Goal: Contribute content: Contribute content

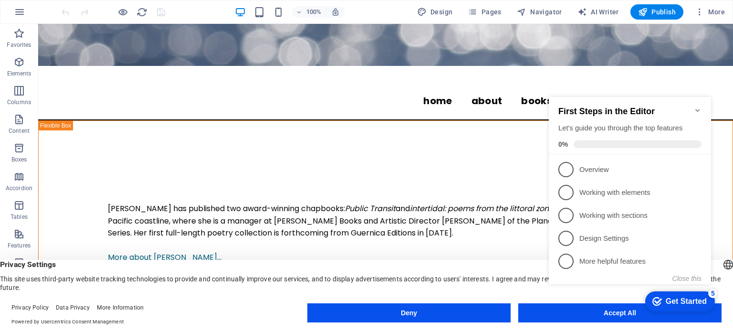
click at [696, 106] on icon "Minimize checklist" at bounding box center [698, 110] width 8 height 8
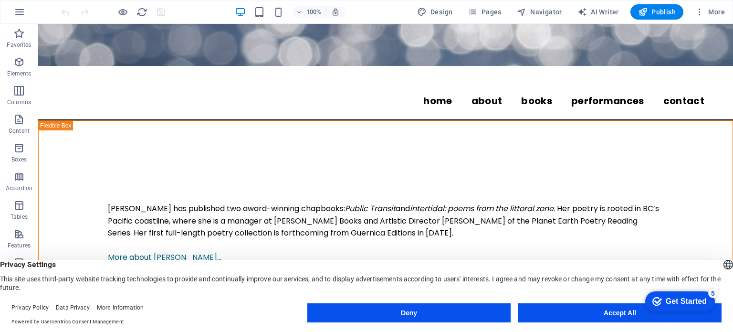
click at [590, 315] on button "Accept All" at bounding box center [619, 312] width 203 height 19
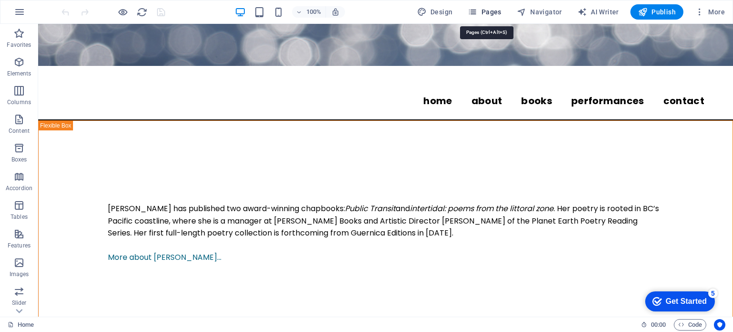
click at [487, 10] on span "Pages" at bounding box center [484, 12] width 33 height 10
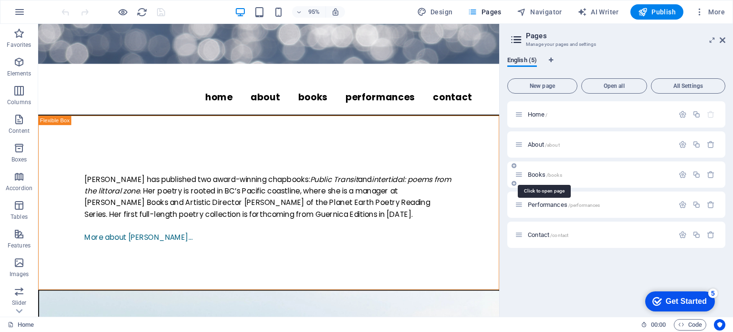
click at [539, 173] on span "Books /books" at bounding box center [545, 174] width 34 height 7
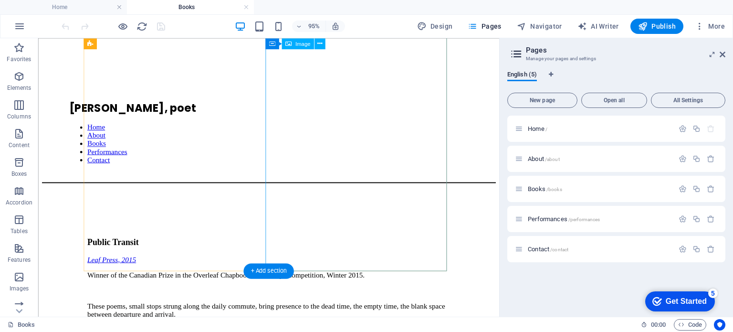
scroll to position [984, 0]
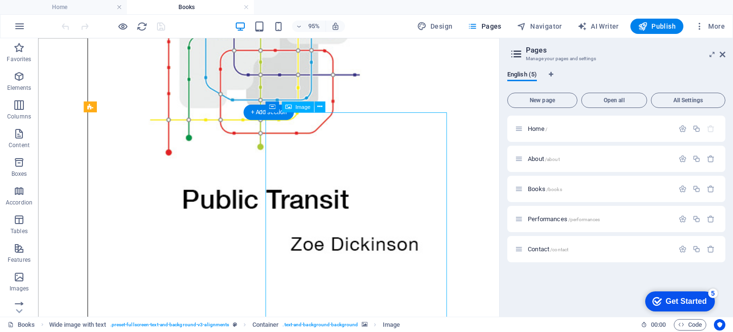
scroll to position [856, 0]
click at [298, 109] on span "Image" at bounding box center [302, 106] width 15 height 5
click at [320, 109] on icon at bounding box center [319, 107] width 5 height 10
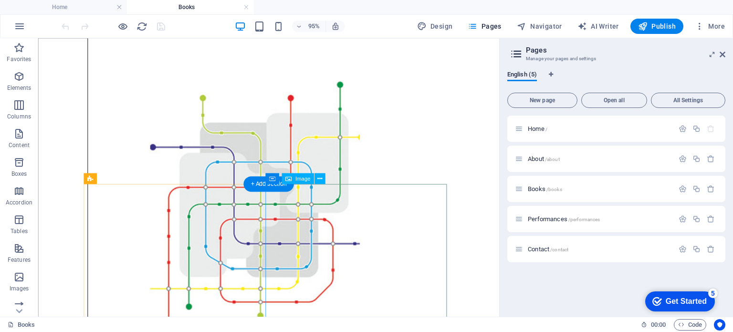
scroll to position [984, 0]
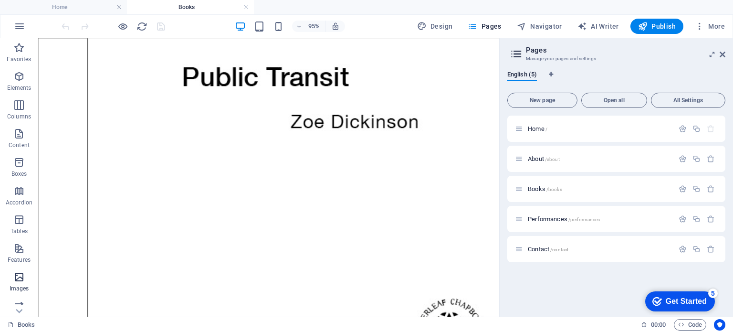
click at [19, 274] on icon "button" at bounding box center [18, 276] width 11 height 11
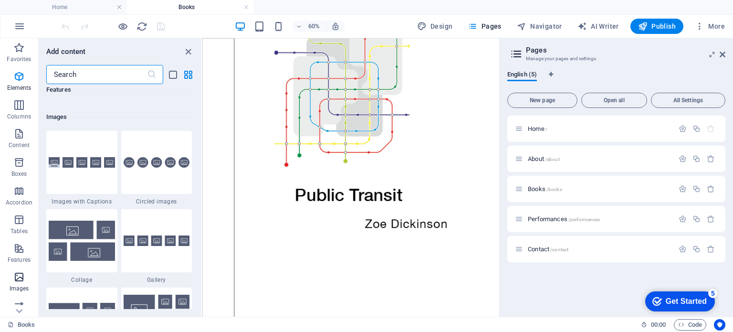
scroll to position [4840, 0]
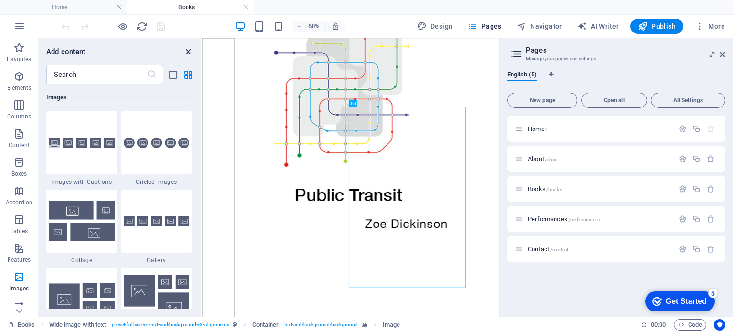
click at [189, 50] on icon "close panel" at bounding box center [188, 51] width 11 height 11
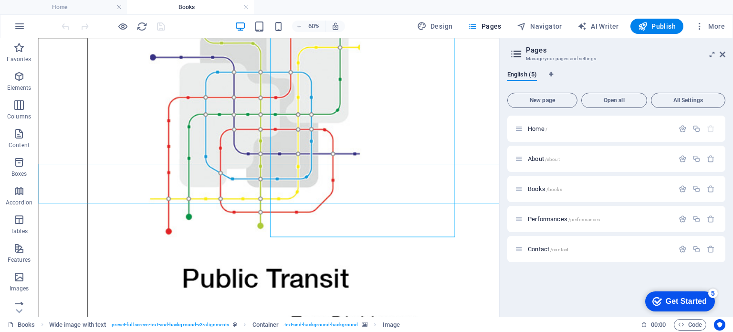
scroll to position [984, 0]
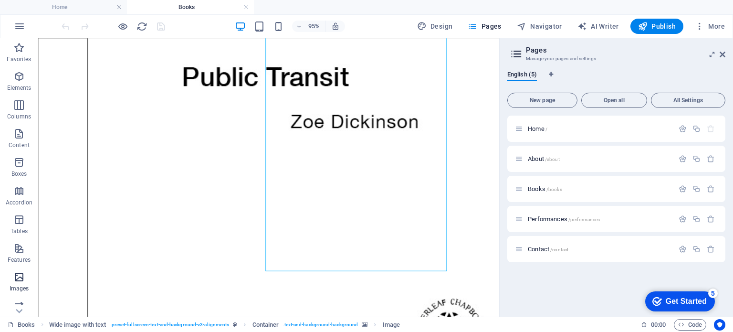
click at [17, 294] on span "Images" at bounding box center [19, 282] width 38 height 23
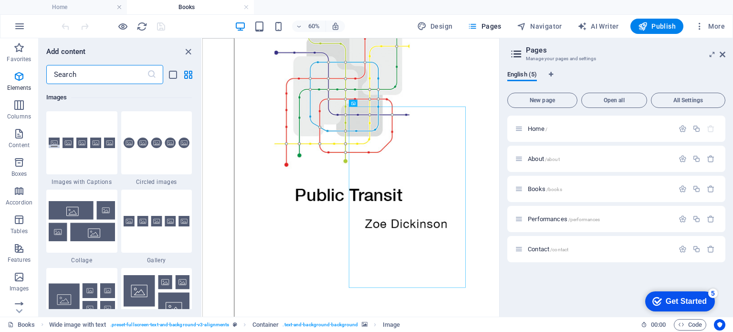
scroll to position [4840, 0]
click at [93, 66] on input "text" at bounding box center [96, 74] width 101 height 19
click at [189, 49] on icon "close panel" at bounding box center [188, 51] width 11 height 11
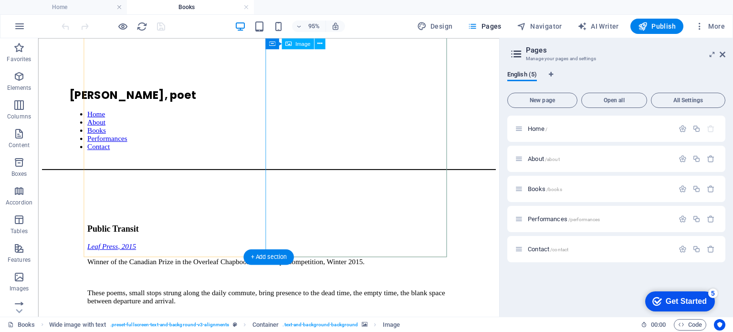
scroll to position [0, 0]
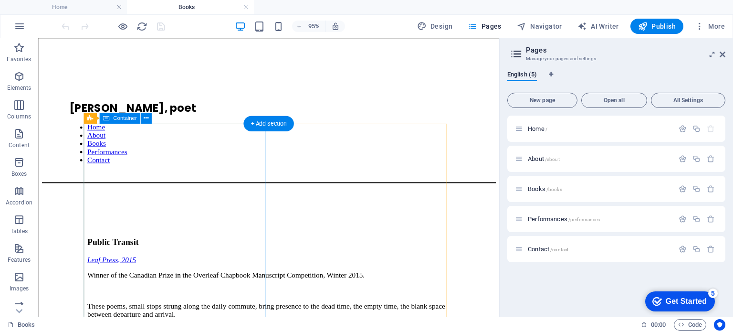
click at [155, 238] on div "Public Transit Leaf Press, 2015 Winner of the Canadian Prize in the Overleaf Ch…" at bounding box center [281, 313] width 382 height 150
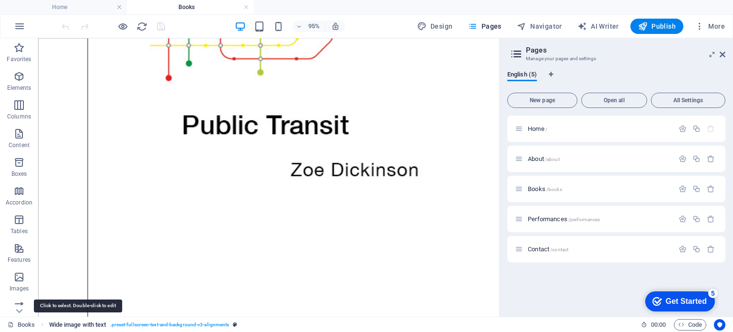
scroll to position [984, 0]
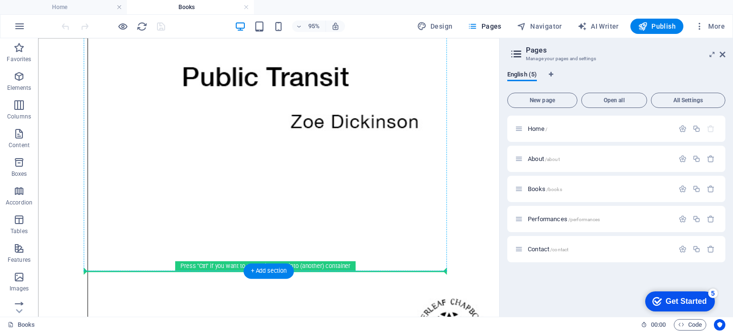
drag, startPoint x: 132, startPoint y: 156, endPoint x: 97, endPoint y: 274, distance: 123.7
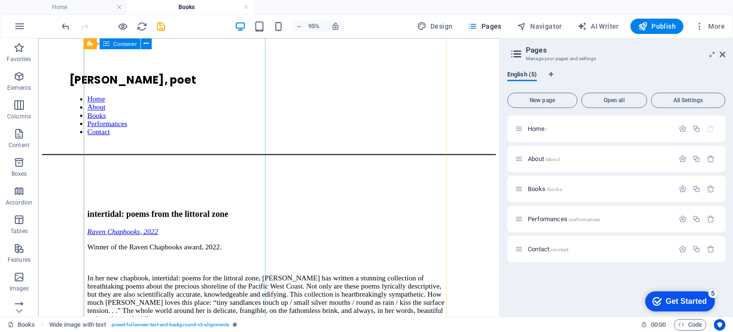
scroll to position [0, 0]
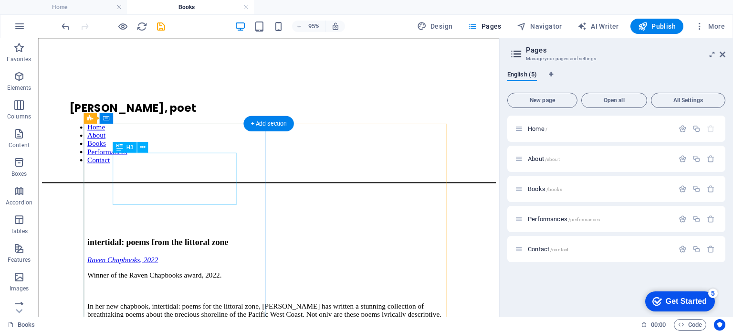
click at [145, 247] on div "intertidal: poems from the littoral zone" at bounding box center [281, 252] width 382 height 10
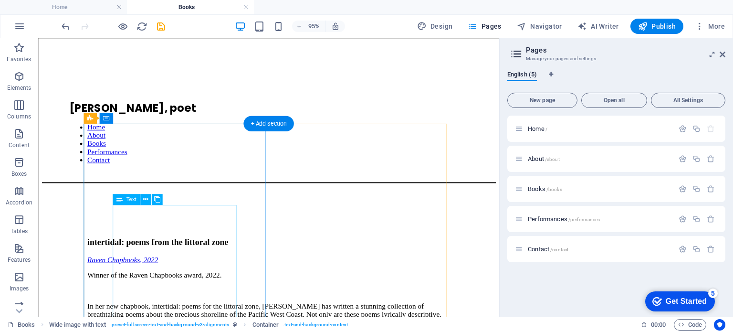
drag, startPoint x: 147, startPoint y: 153, endPoint x: 153, endPoint y: 228, distance: 75.1
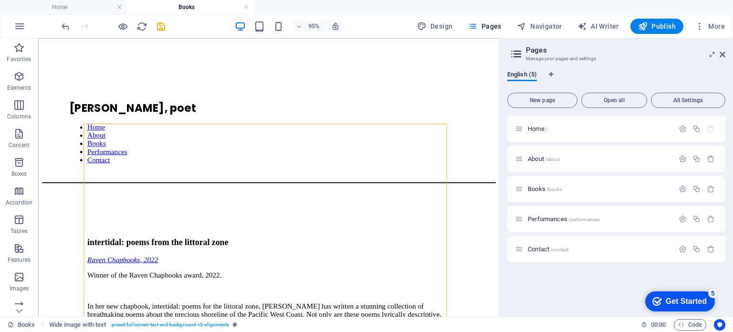
drag, startPoint x: 88, startPoint y: 117, endPoint x: 115, endPoint y: 318, distance: 202.6
click at [115, 316] on section "Favorites Elements Columns Content Boxes Accordion Tables Features Images Slide…" at bounding box center [249, 177] width 499 height 278
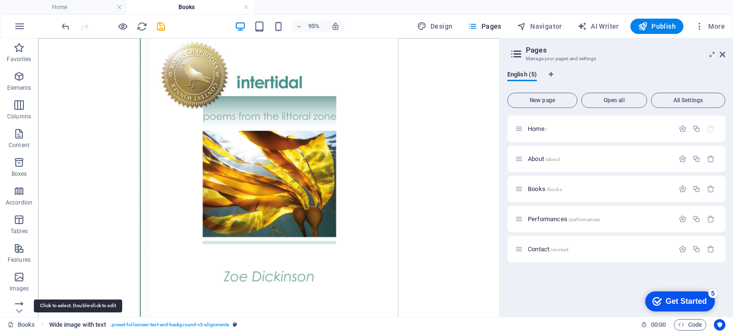
scroll to position [984, 0]
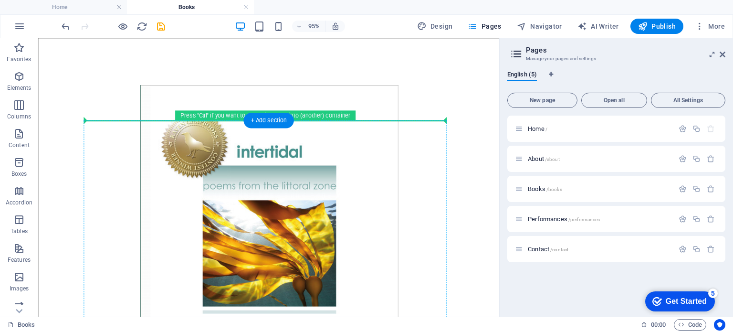
drag, startPoint x: 128, startPoint y: 155, endPoint x: 108, endPoint y: 132, distance: 30.8
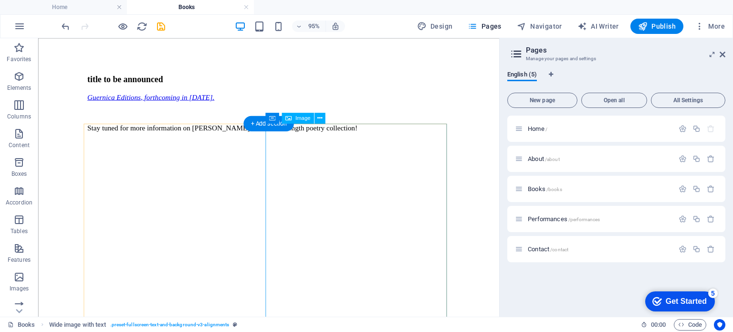
scroll to position [182, 0]
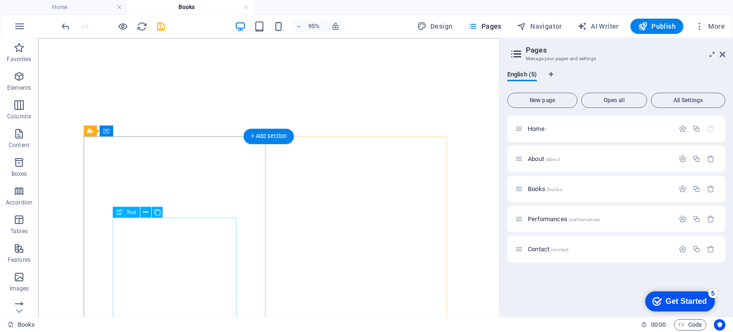
scroll to position [281, 0]
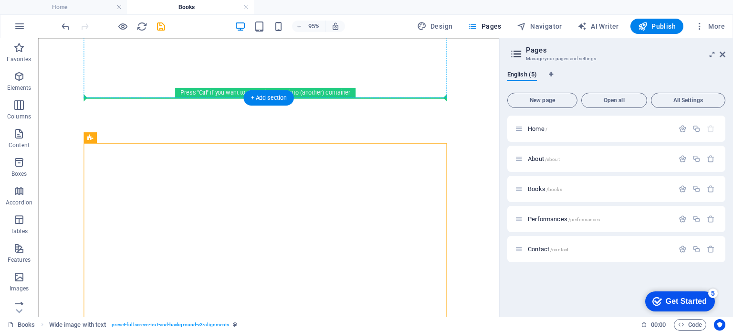
drag, startPoint x: 127, startPoint y: 177, endPoint x: 90, endPoint y: 96, distance: 88.8
drag, startPoint x: 129, startPoint y: 177, endPoint x: 90, endPoint y: 99, distance: 86.9
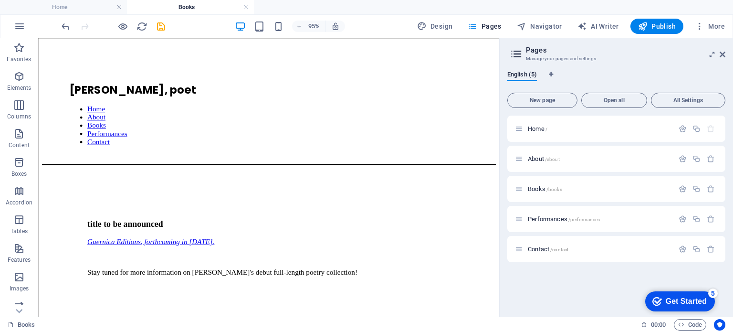
scroll to position [17, 0]
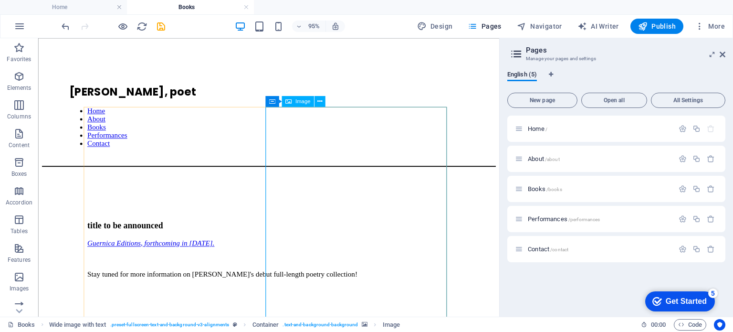
click at [293, 101] on div "Image" at bounding box center [298, 101] width 32 height 11
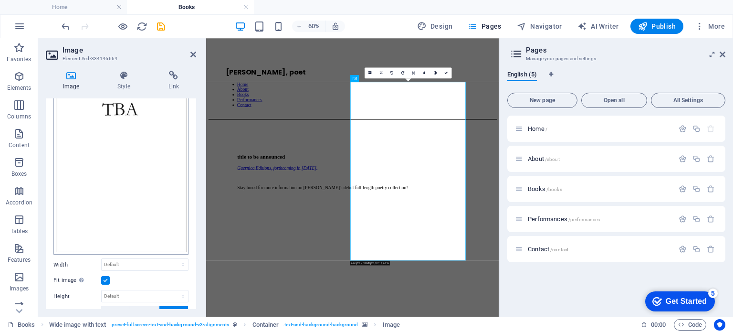
scroll to position [74, 0]
click at [123, 169] on div "Drag files here, click to choose files or select files from Files or our free s…" at bounding box center [120, 152] width 135 height 206
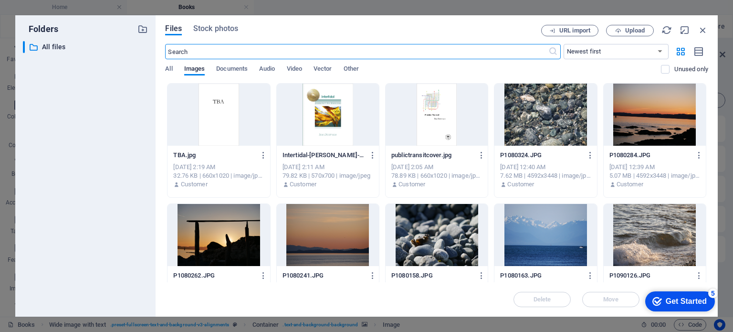
scroll to position [0, 0]
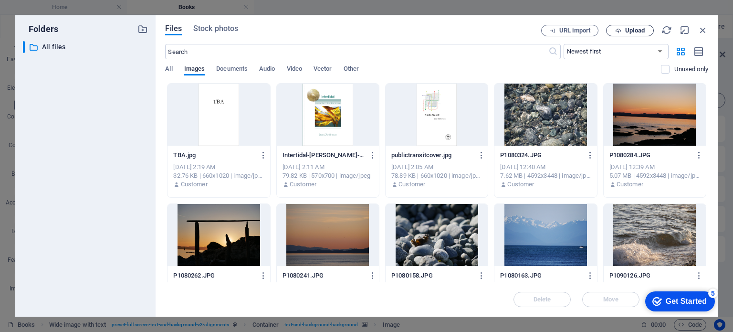
click at [632, 28] on span "Upload" at bounding box center [635, 31] width 20 height 6
click at [619, 29] on icon "button" at bounding box center [618, 31] width 6 height 6
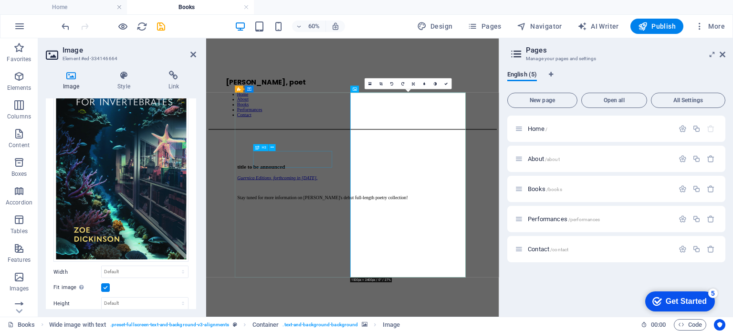
click at [336, 247] on div "title to be announced" at bounding box center [450, 252] width 385 height 10
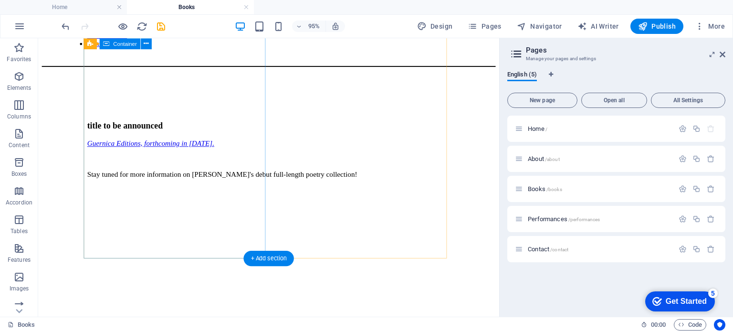
scroll to position [4, 0]
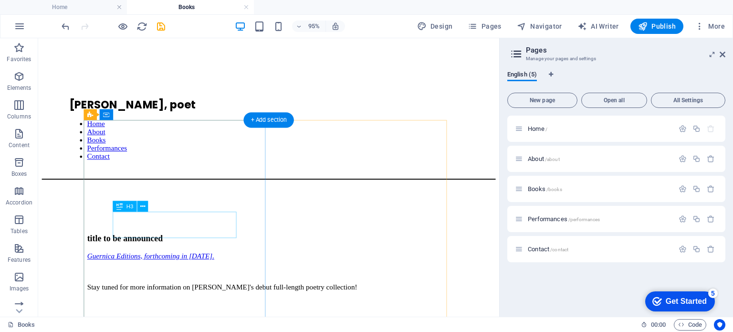
click at [147, 243] on div "title to be announced" at bounding box center [281, 248] width 382 height 10
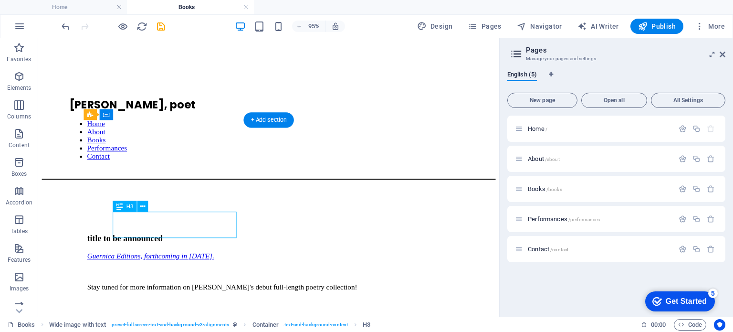
click at [146, 243] on div "title to be announced" at bounding box center [281, 248] width 382 height 10
click at [141, 218] on div "Drag here to replace the existing content. Press “Ctrl” if you want to create a…" at bounding box center [268, 177] width 461 height 278
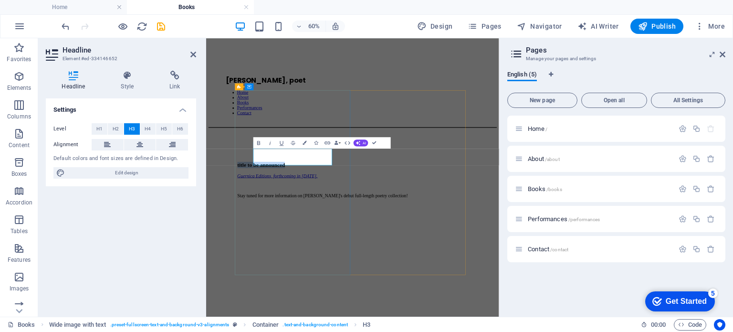
click at [346, 243] on h3 "title to be announced" at bounding box center [450, 248] width 385 height 10
click at [358, 292] on div "Guernica Editions, forthcoming in 2026. Stay tuned for more information on Zoe'…" at bounding box center [450, 291] width 385 height 57
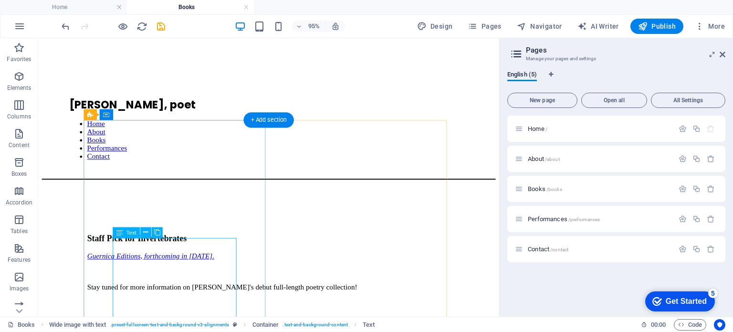
click at [191, 263] on div "Guernica Editions, forthcoming in 2026. Stay tuned for more information on Zoe'…" at bounding box center [281, 291] width 382 height 57
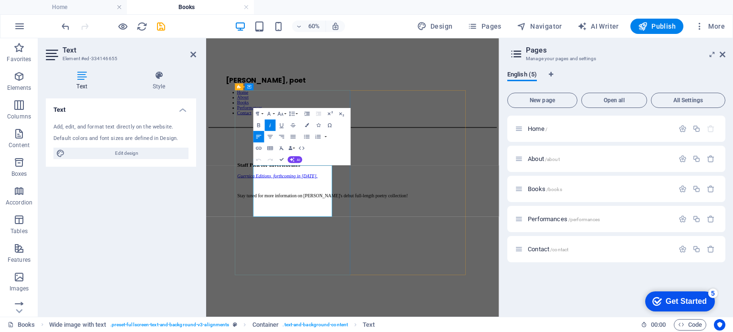
click at [375, 263] on em "Guernica Editions, forthcoming in 2026." at bounding box center [325, 267] width 134 height 8
click at [372, 263] on em "Guernica Editions, forthcoming in 2026." at bounding box center [325, 267] width 134 height 8
click at [303, 268] on em "Guernica Editions, forthcoming in 2026." at bounding box center [325, 267] width 134 height 8
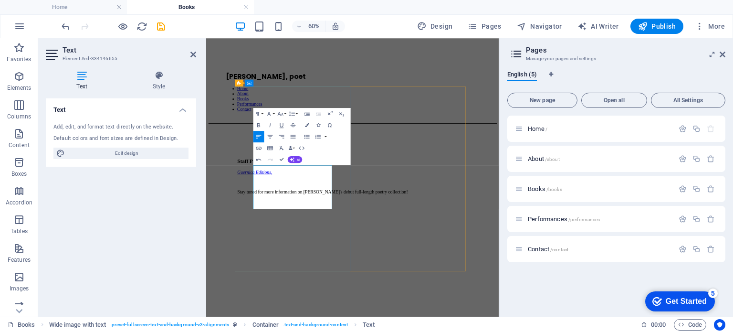
click at [316, 257] on em "Guernica Editions," at bounding box center [287, 261] width 58 height 8
click at [280, 166] on button "Edit Link" at bounding box center [280, 161] width 11 height 11
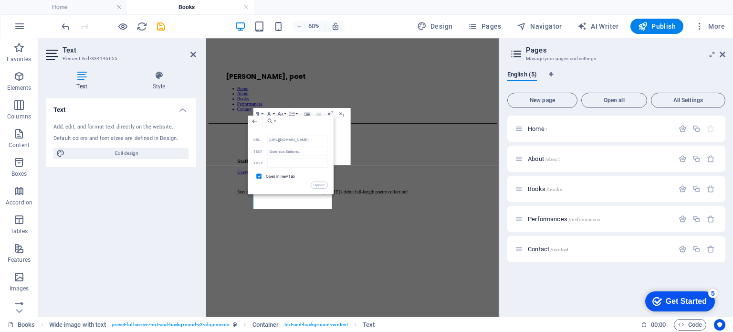
click at [256, 122] on icon "button" at bounding box center [254, 120] width 7 height 7
click at [331, 315] on p at bounding box center [450, 310] width 385 height 9
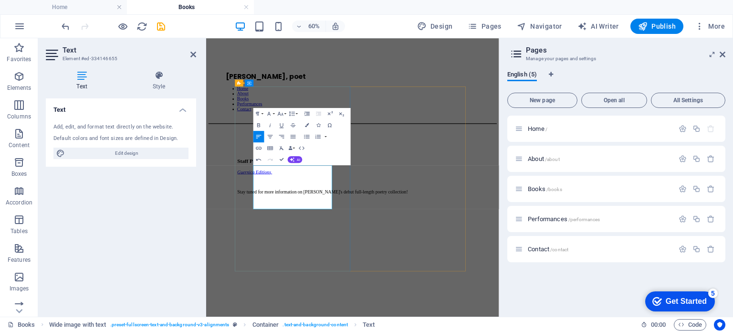
click at [356, 257] on p "Guernica Editions," at bounding box center [450, 261] width 385 height 9
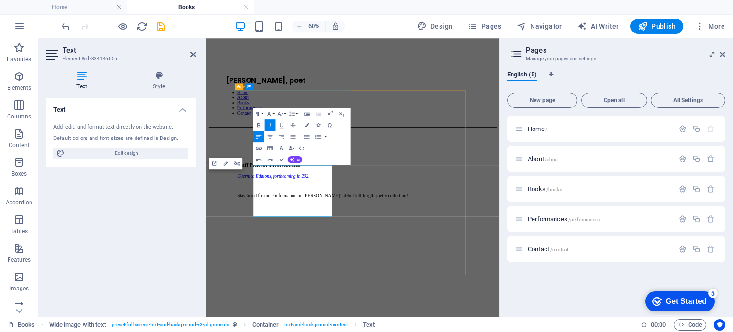
click at [356, 263] on em "Guernica Editions, forthcoming in 202." at bounding box center [318, 267] width 120 height 8
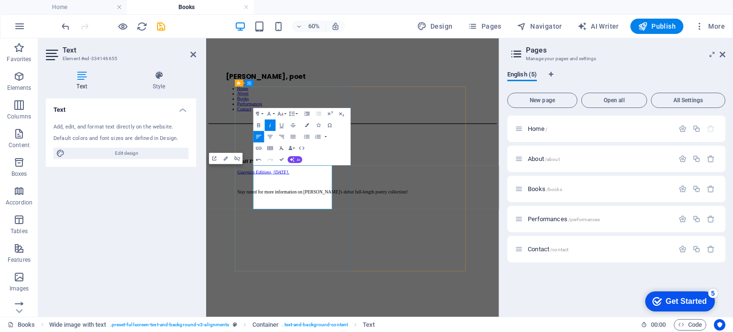
click at [340, 298] on p "Stay tuned for more information on Zoe's debut full-length poetry collection!" at bounding box center [450, 294] width 385 height 9
click at [308, 290] on p "Stay tuned for more information on Zoe's debut full-length poetry collection!" at bounding box center [450, 294] width 385 height 9
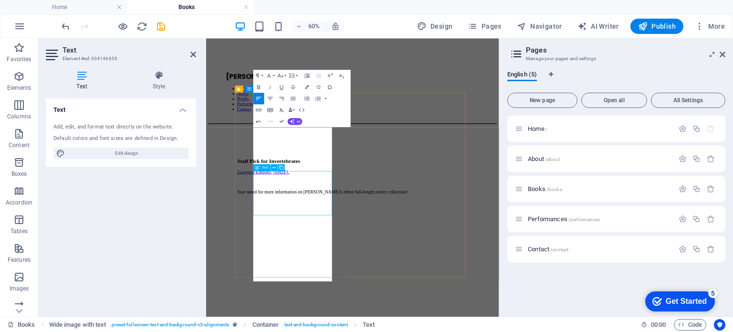
scroll to position [0, 0]
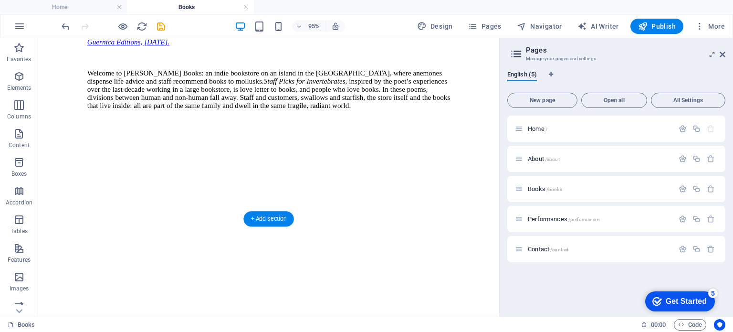
scroll to position [228, 0]
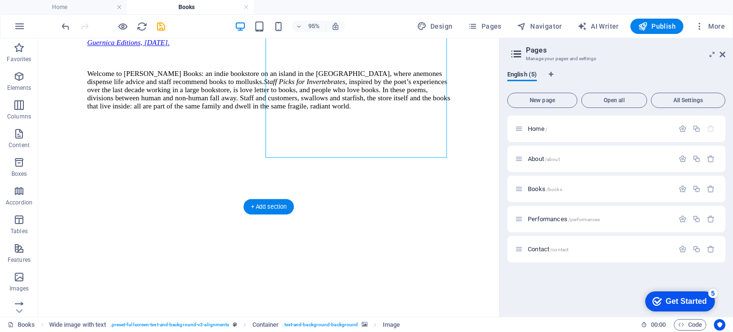
click at [310, 138] on figure at bounding box center [281, 138] width 382 height 0
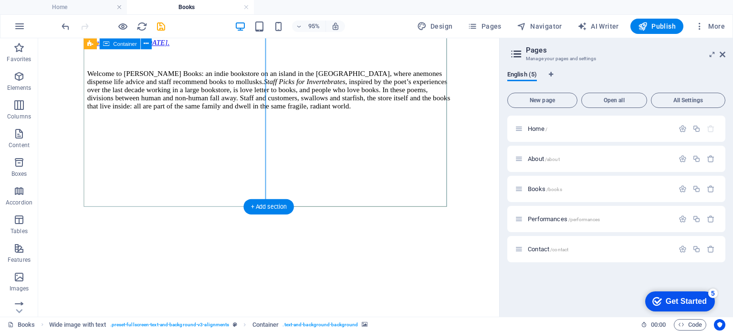
click at [252, 137] on div "Staff Pick for Invertebrates Guernica Editions, May 2026. Welcome to Russell Bo…" at bounding box center [281, 73] width 382 height 127
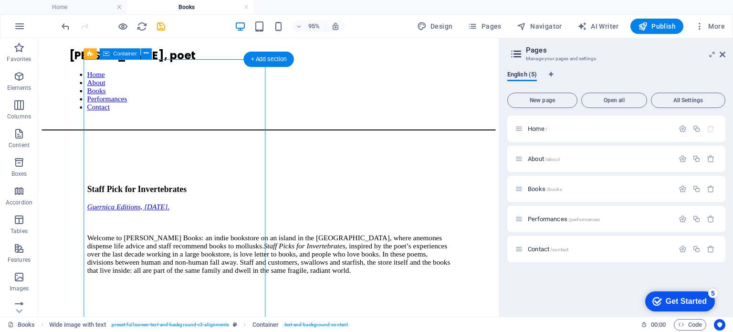
scroll to position [77, 0]
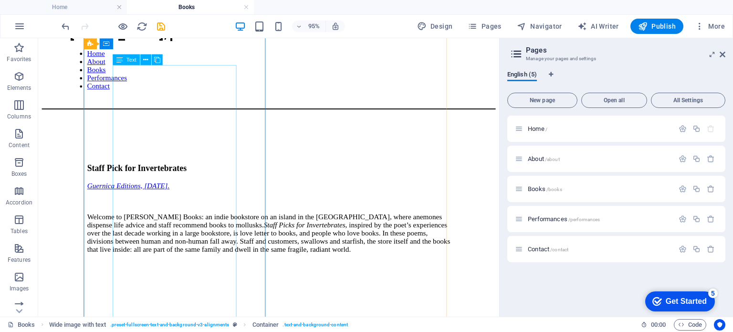
click at [175, 189] on div "Guernica Editions, [DATE]. Welcome to [PERSON_NAME] Books: an indie bookstore o…" at bounding box center [281, 235] width 382 height 92
click at [129, 59] on span "Text" at bounding box center [131, 59] width 10 height 5
click at [157, 189] on div "Guernica Editions, [DATE]. Welcome to [PERSON_NAME] Books: an indie bookstore o…" at bounding box center [281, 235] width 382 height 92
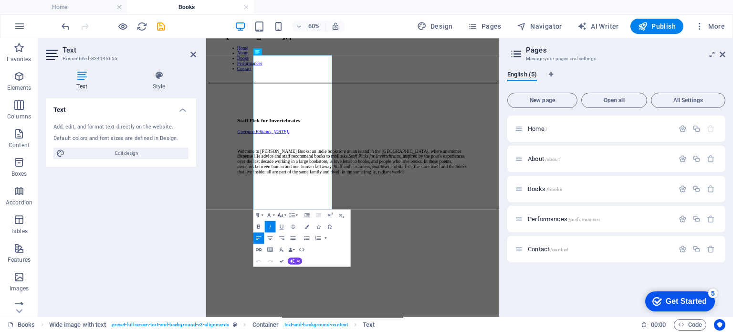
click at [281, 213] on icon "button" at bounding box center [280, 214] width 7 height 7
click at [279, 169] on link "12" at bounding box center [277, 171] width 21 height 9
click at [284, 213] on button "Font Size" at bounding box center [281, 214] width 11 height 11
click at [281, 136] on link "11" at bounding box center [277, 134] width 21 height 9
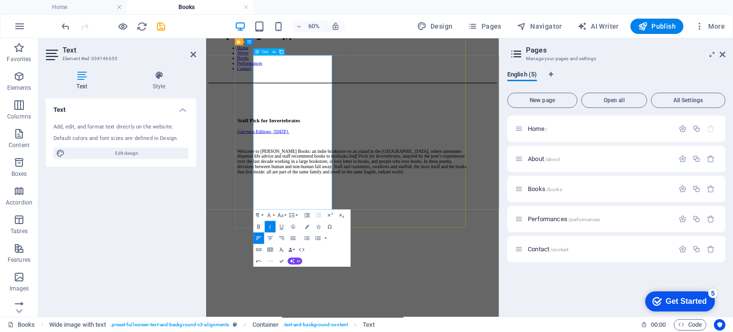
click at [367, 240] on p "Welcome to [PERSON_NAME] Books: an indie bookstore on an island in the [GEOGRAP…" at bounding box center [450, 242] width 385 height 43
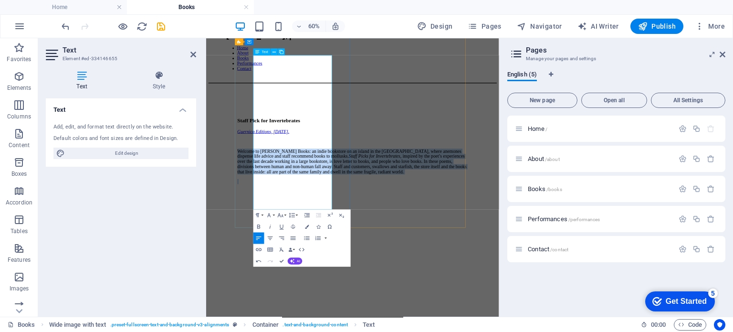
click at [367, 240] on p "Welcome to [PERSON_NAME] Books: an indie bookstore on an island in the [GEOGRAP…" at bounding box center [450, 242] width 385 height 43
click at [282, 213] on icon "button" at bounding box center [280, 214] width 7 height 7
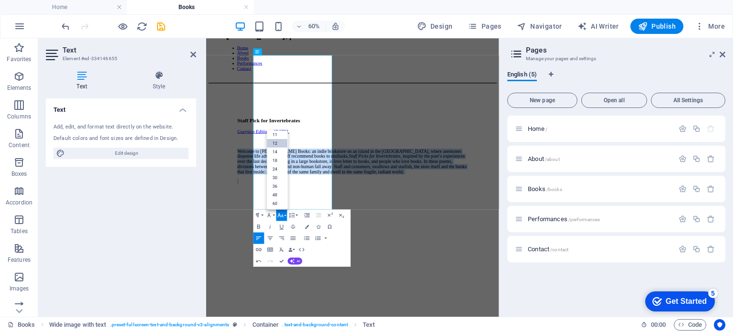
click at [277, 139] on link "12" at bounding box center [277, 142] width 21 height 9
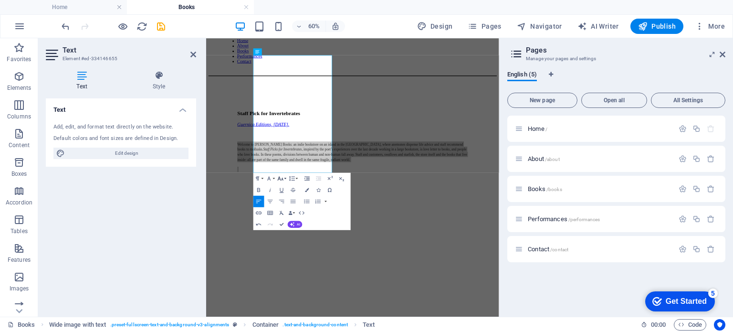
click at [282, 179] on icon "button" at bounding box center [281, 178] width 6 height 4
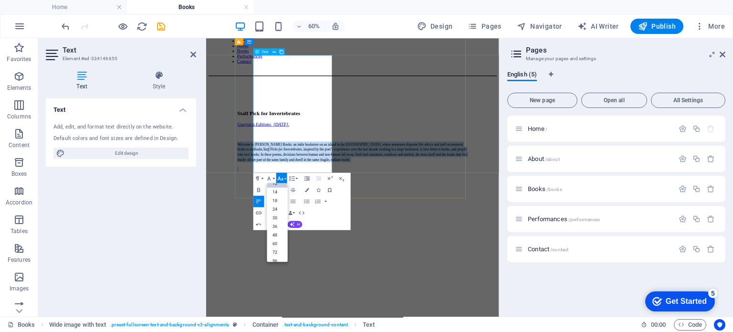
click at [356, 211] on span "Welcome to [PERSON_NAME] Books: an indie bookstore on an island in the [GEOGRAP…" at bounding box center [449, 227] width 383 height 32
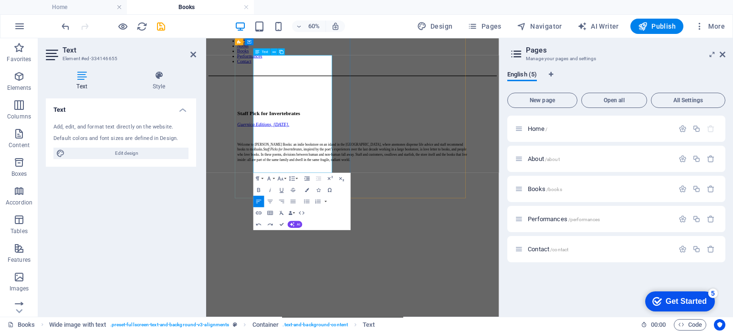
click at [356, 211] on span "Welcome to [PERSON_NAME] Books: an indie bookstore on an island in the [GEOGRAP…" at bounding box center [449, 227] width 383 height 32
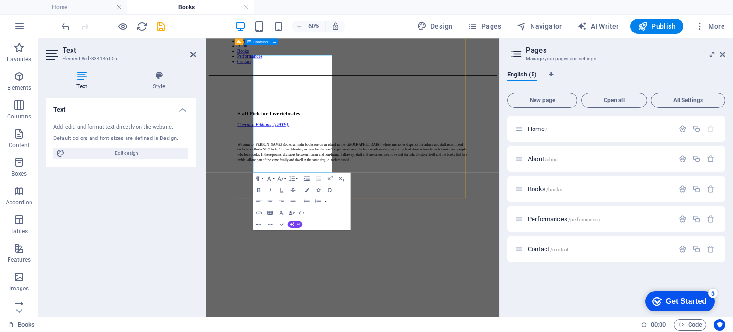
click at [258, 162] on div "Staff Pick for Invertebrates ​ Guernica Editions, May 2026. Welcome to Russell …" at bounding box center [450, 208] width 385 height 119
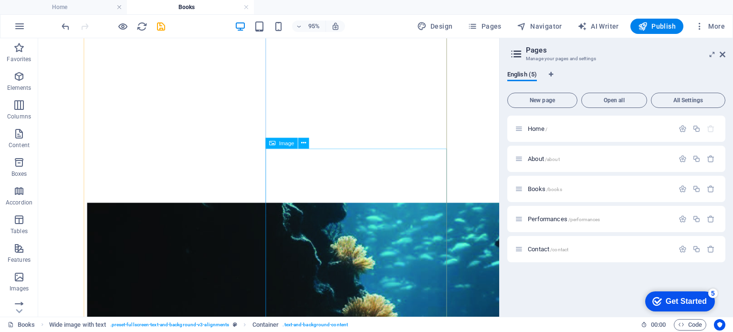
scroll to position [452, 0]
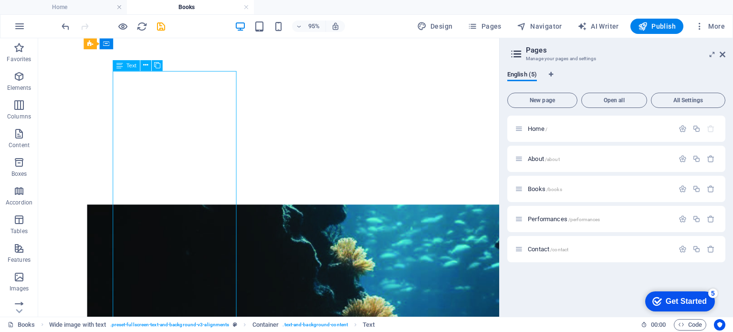
scroll to position [455, 0]
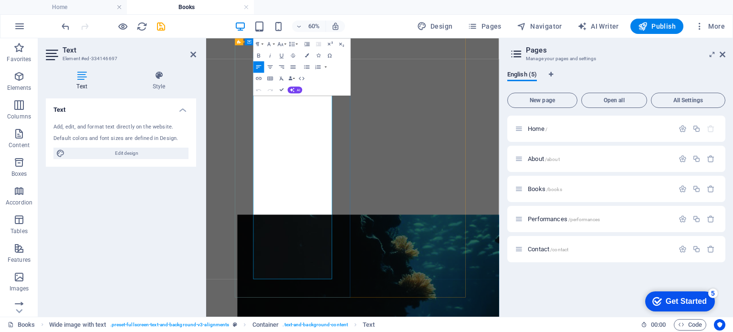
scroll to position [328, 0]
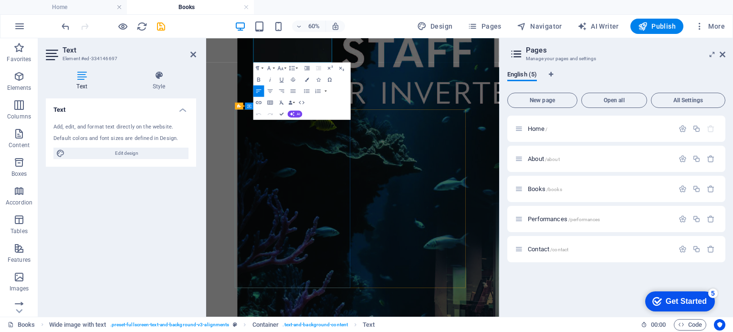
drag, startPoint x: 285, startPoint y: 250, endPoint x: 378, endPoint y: 207, distance: 102.1
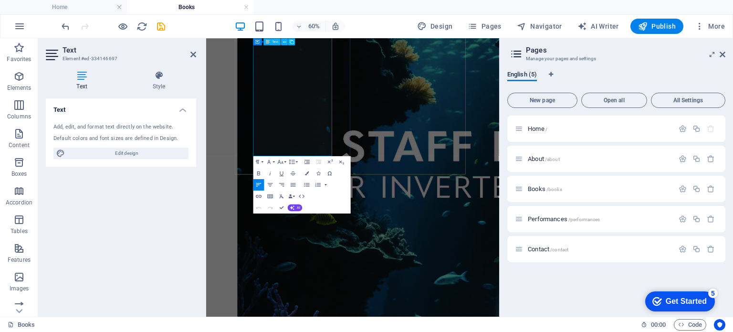
scroll to position [660, 0]
click at [280, 162] on icon "button" at bounding box center [281, 162] width 6 height 4
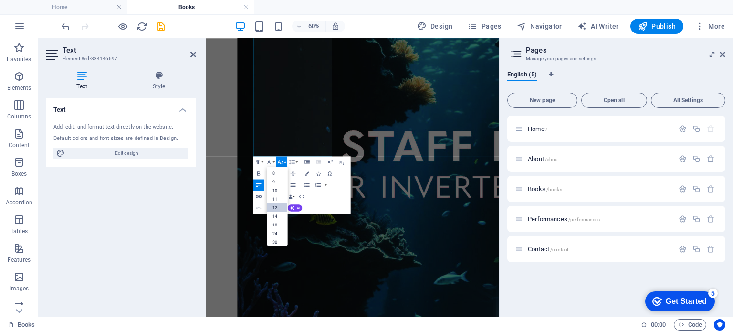
click at [279, 204] on link "12" at bounding box center [277, 207] width 21 height 9
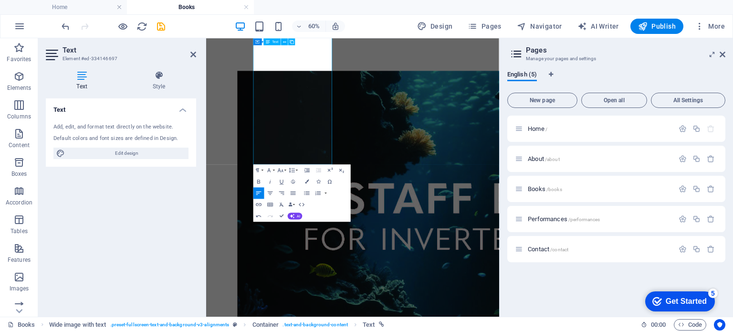
scroll to position [384, 0]
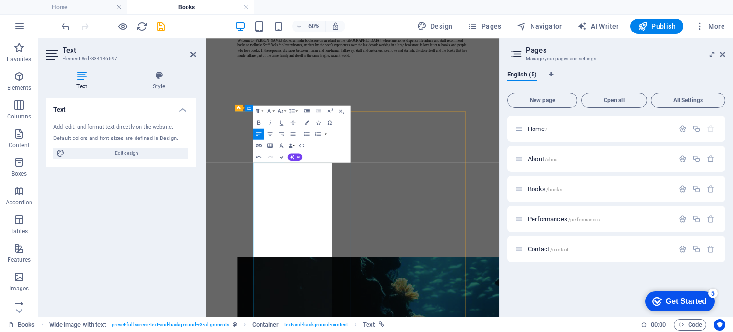
scroll to position [261, 0]
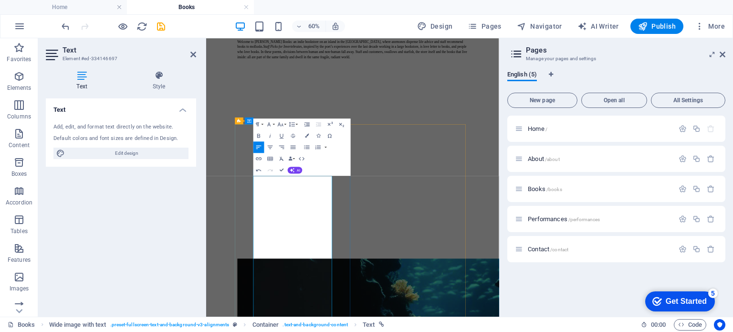
click at [282, 119] on button "Font Size" at bounding box center [281, 123] width 11 height 11
click at [278, 168] on link "12" at bounding box center [277, 169] width 21 height 9
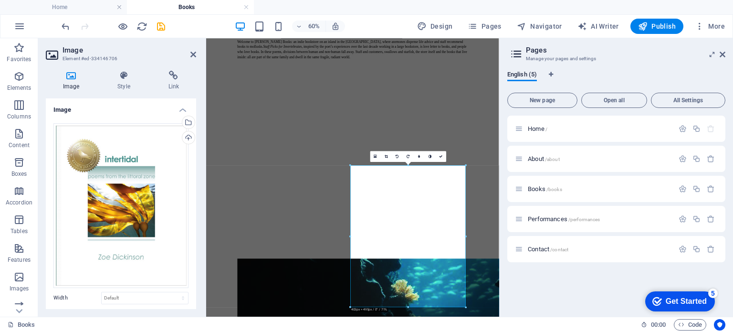
click at [195, 59] on header "Image Element #ed-334146706" at bounding box center [121, 50] width 150 height 25
click at [195, 55] on icon at bounding box center [193, 55] width 6 height 8
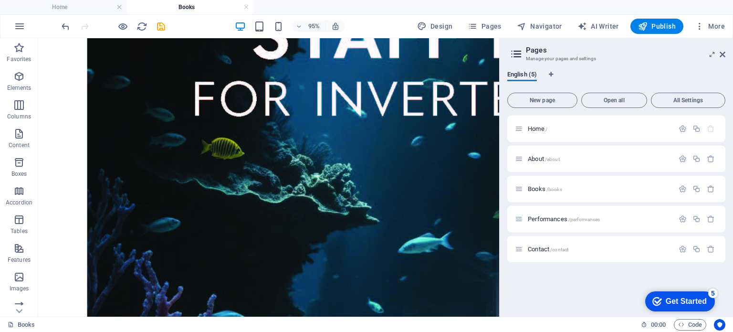
scroll to position [845, 0]
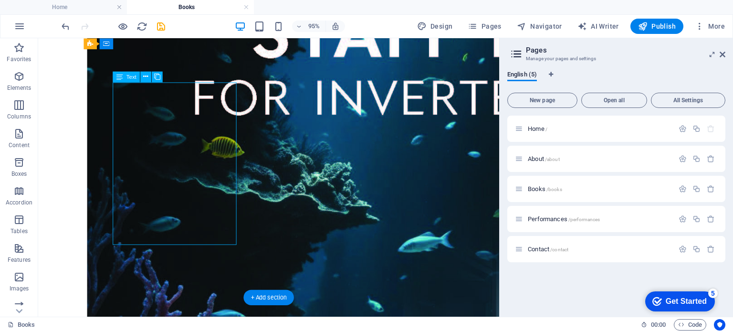
scroll to position [706, 0]
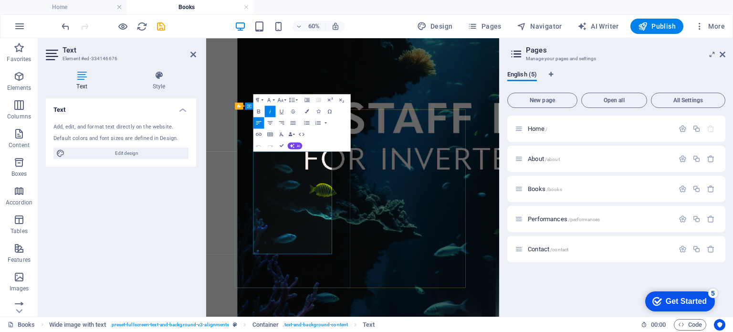
drag, startPoint x: 285, startPoint y: 247, endPoint x: 408, endPoint y: 402, distance: 198.4
click at [282, 98] on icon "button" at bounding box center [280, 99] width 7 height 7
click at [277, 147] on link "12" at bounding box center [277, 145] width 21 height 9
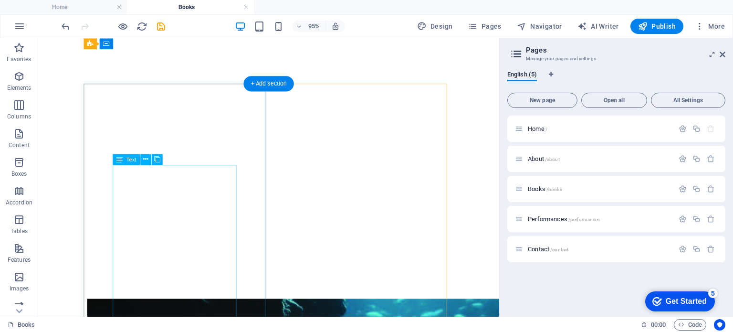
scroll to position [349, 0]
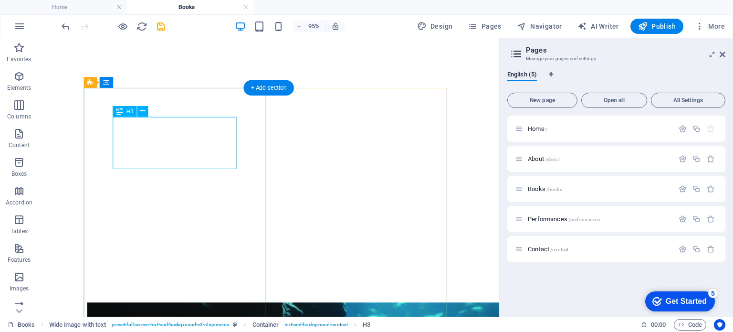
scroll to position [350, 0]
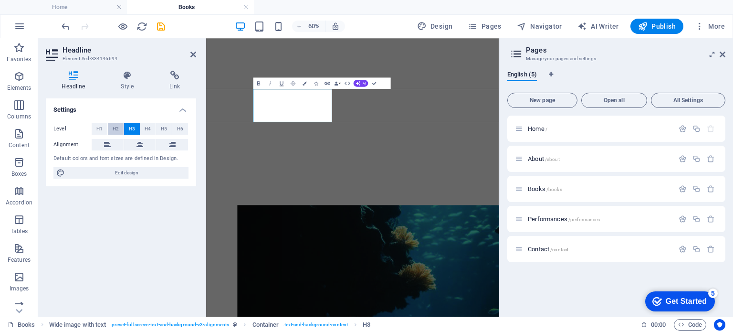
click at [112, 131] on button "H2" at bounding box center [116, 128] width 16 height 11
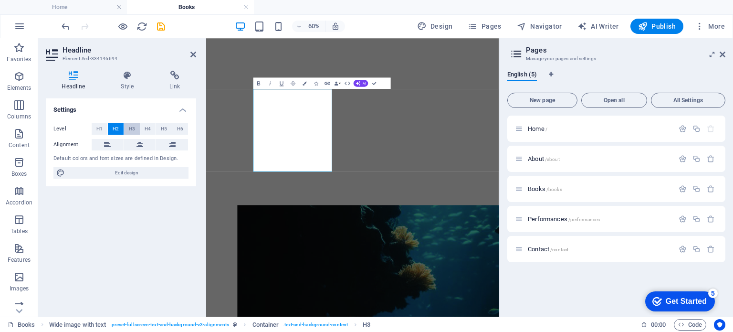
click at [129, 130] on span "H3" at bounding box center [132, 128] width 6 height 11
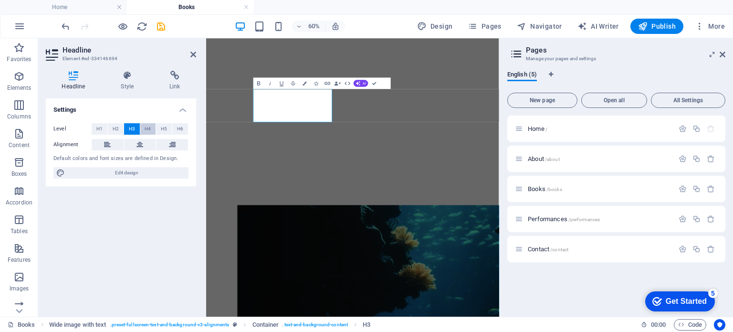
click at [146, 131] on span "H4" at bounding box center [148, 128] width 6 height 11
click at [136, 131] on button "H3" at bounding box center [132, 128] width 16 height 11
click at [147, 129] on span "H4" at bounding box center [148, 128] width 6 height 11
click at [168, 127] on button "H5" at bounding box center [164, 128] width 16 height 11
click at [178, 129] on span "H6" at bounding box center [180, 128] width 6 height 11
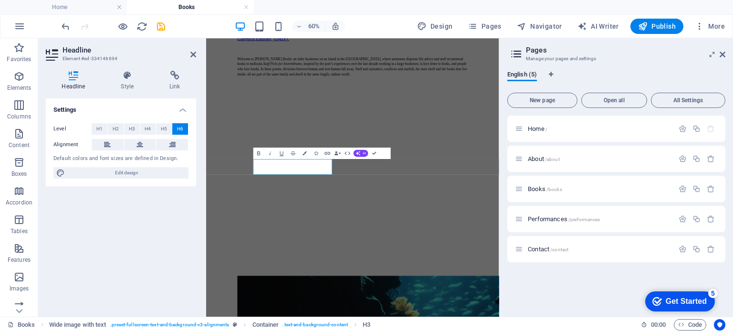
scroll to position [231, 0]
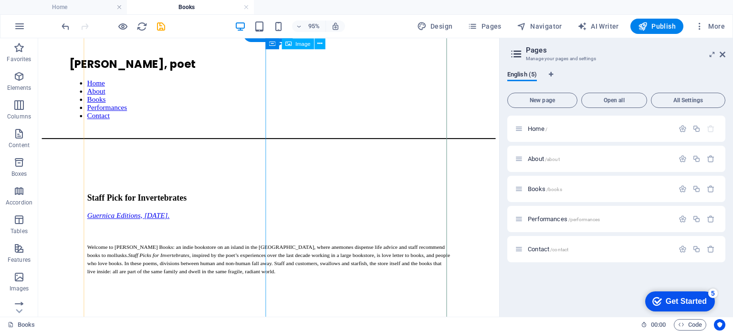
scroll to position [0, 0]
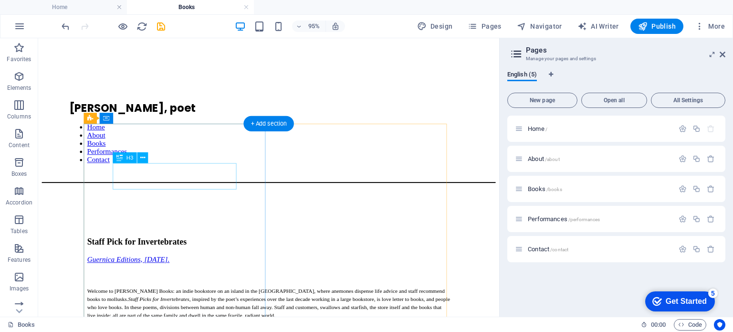
click at [167, 247] on div "Staff Pick for Invertebrates" at bounding box center [281, 252] width 382 height 10
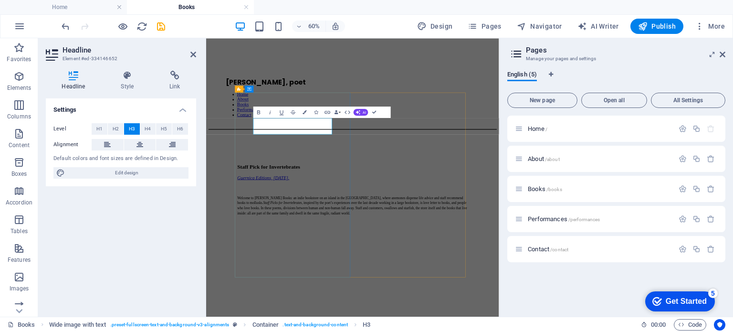
click at [359, 247] on h3 "Staff Pick for Invertebrates" at bounding box center [450, 252] width 385 height 10
click at [181, 125] on span "H6" at bounding box center [180, 128] width 6 height 11
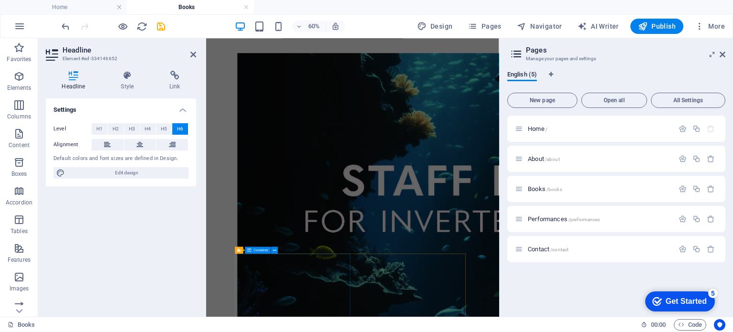
scroll to position [649, 0]
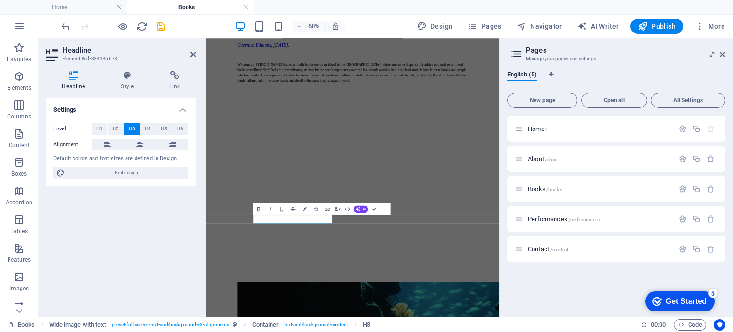
scroll to position [677, 0]
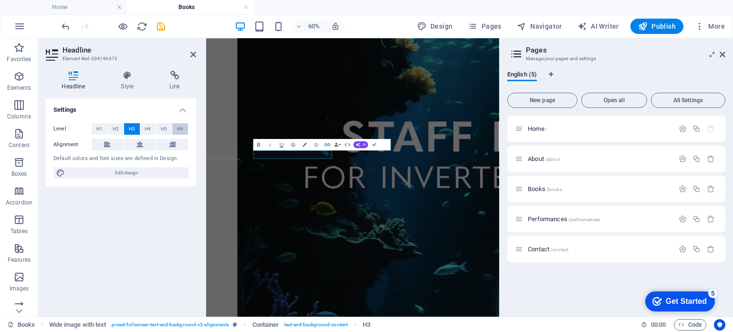
click at [178, 125] on span "H6" at bounding box center [180, 128] width 6 height 11
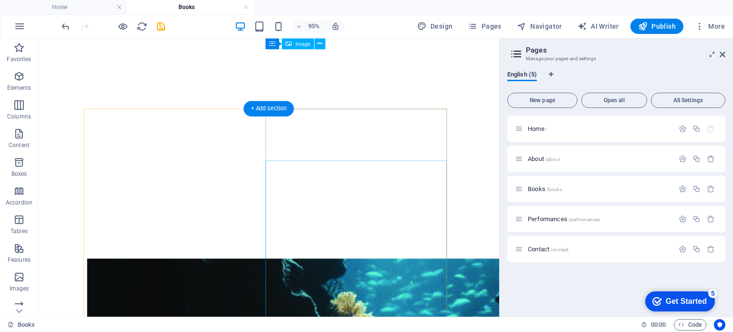
scroll to position [396, 0]
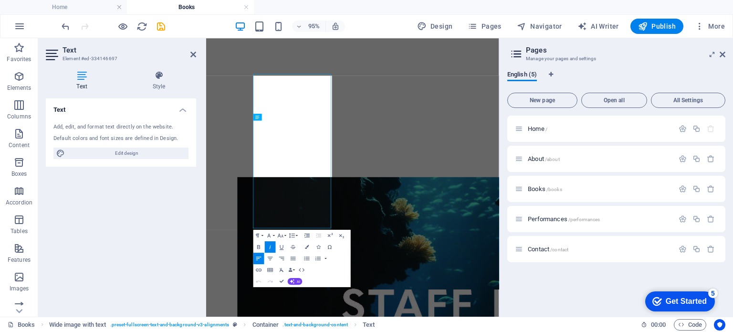
scroll to position [398, 0]
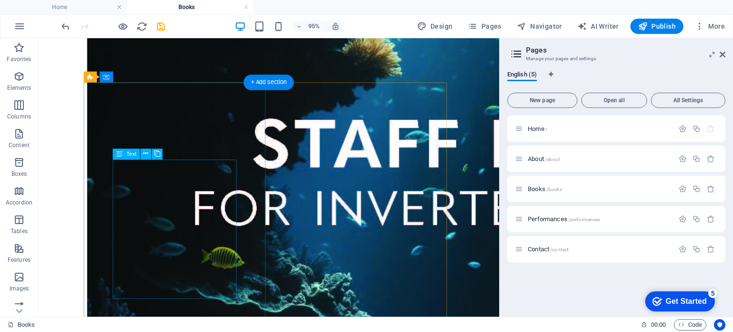
scroll to position [728, 0]
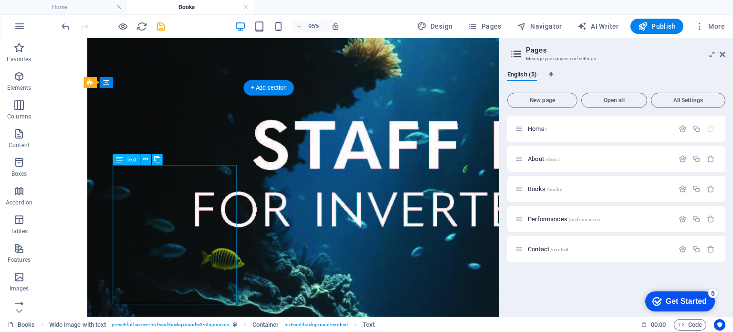
scroll to position [665, 0]
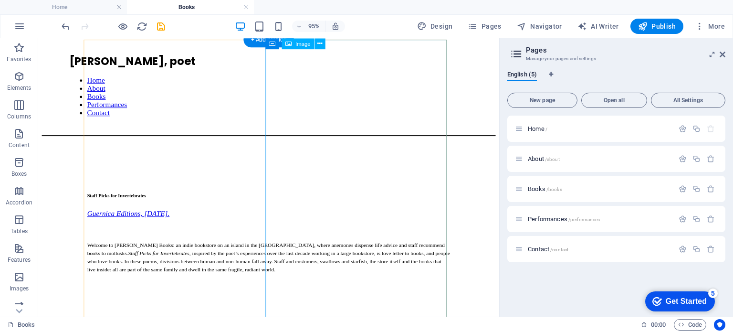
scroll to position [0, 0]
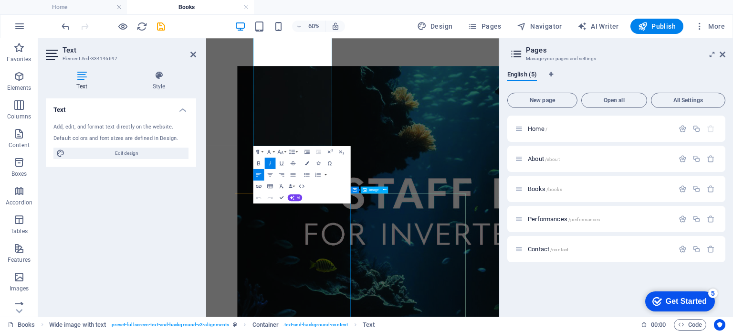
scroll to position [514, 0]
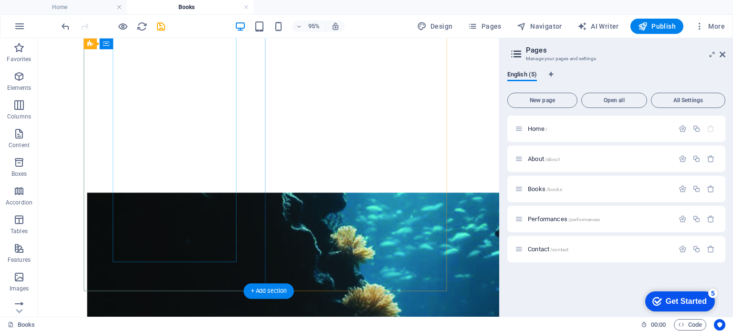
scroll to position [467, 0]
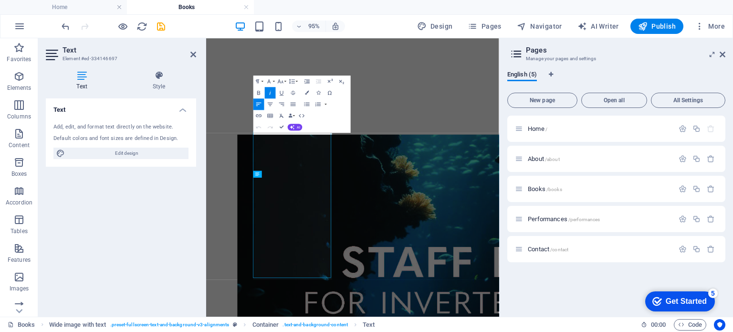
scroll to position [303, 0]
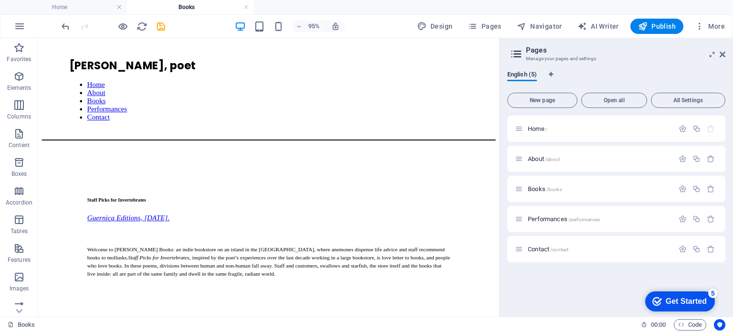
scroll to position [45, 0]
click at [221, 277] on div "Guernica Editions, [DATE]. Welcome to [PERSON_NAME] Books: an indie bookstore o…" at bounding box center [281, 263] width 382 height 83
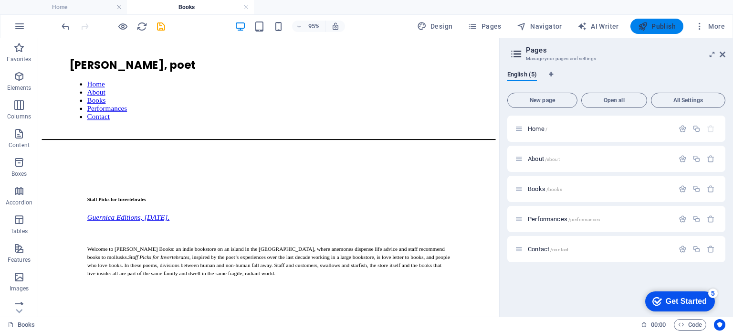
click at [660, 32] on button "Publish" at bounding box center [656, 26] width 53 height 15
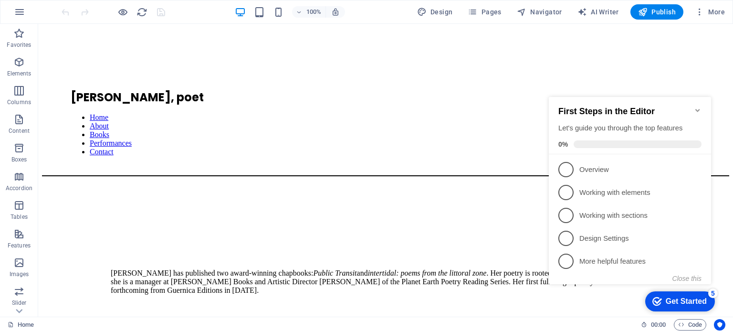
click at [700, 106] on icon "Minimize checklist" at bounding box center [698, 110] width 8 height 8
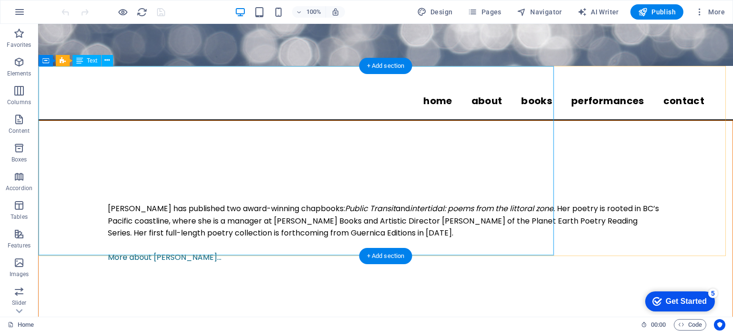
click at [225, 167] on div "[PERSON_NAME] has published two award-winning chapbooks: Public Transit and int…" at bounding box center [386, 227] width 694 height 212
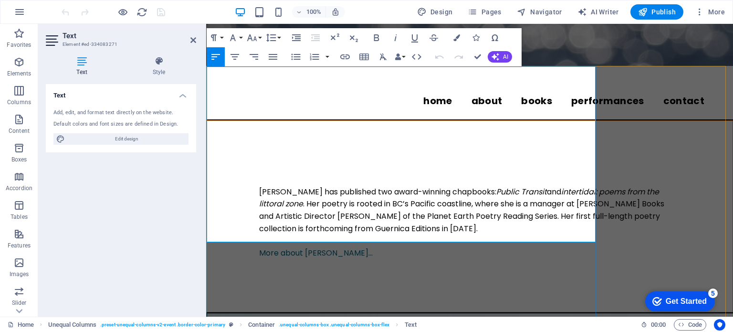
click at [349, 247] on p "More about [PERSON_NAME]..." at bounding box center [469, 253] width 421 height 12
click at [471, 186] on p "[PERSON_NAME] has published two award-winning chapbooks: Public Transit and int…" at bounding box center [469, 210] width 421 height 49
click at [406, 186] on p "[PERSON_NAME] has published two award-winning chapbooks: Public Transit and int…" at bounding box center [469, 210] width 421 height 49
click at [335, 186] on p "[PERSON_NAME] has published two award-winning chapbooks: Public Transit and int…" at bounding box center [469, 210] width 421 height 49
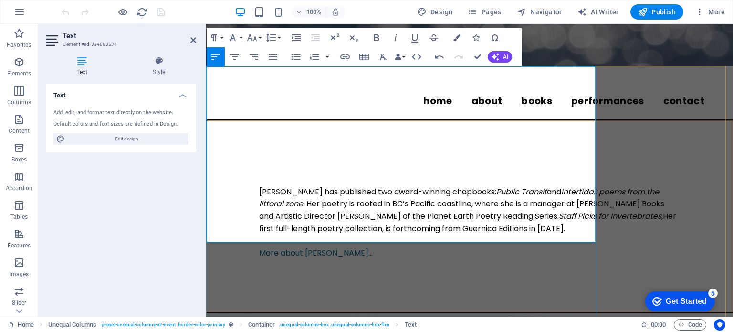
click at [497, 186] on p "[PERSON_NAME] has published two award-winning chapbooks: Public Transit and int…" at bounding box center [469, 210] width 421 height 49
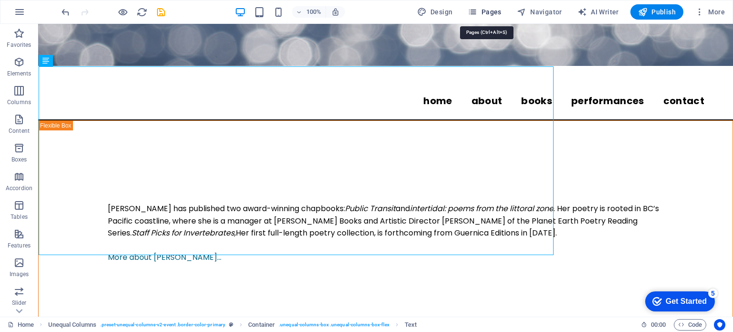
click at [487, 7] on span "Pages" at bounding box center [484, 12] width 33 height 10
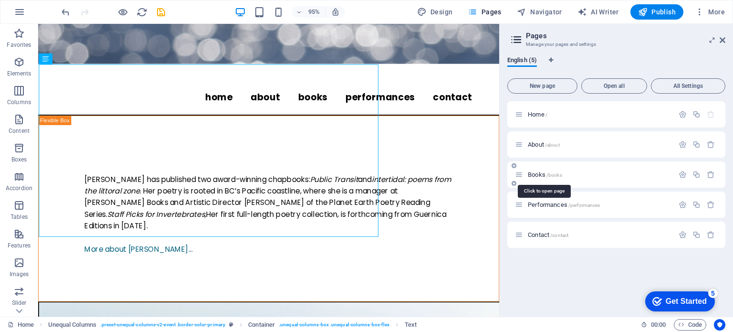
click at [532, 172] on span "Books /books" at bounding box center [545, 174] width 34 height 7
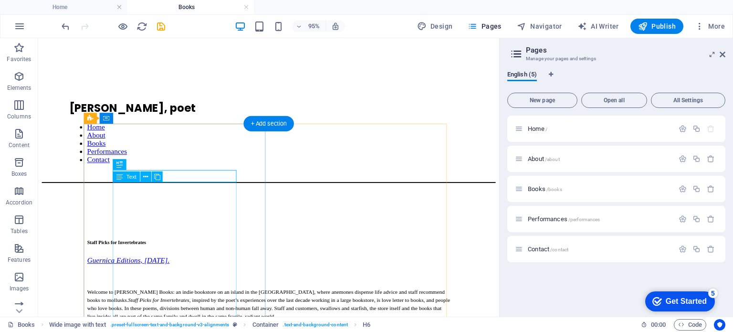
click at [170, 268] on div "Guernica Editions, [DATE]. Welcome to [PERSON_NAME] Books: an indie bookstore o…" at bounding box center [281, 309] width 382 height 83
click at [124, 177] on div "Text" at bounding box center [126, 176] width 27 height 11
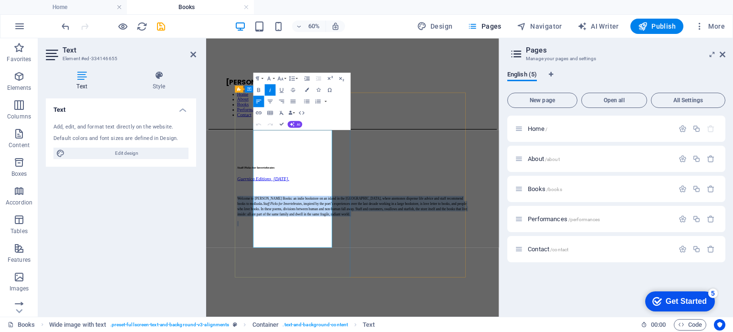
drag, startPoint x: 285, startPoint y: 221, endPoint x: 441, endPoint y: 389, distance: 228.7
click at [441, 331] on div "Staff Picks for Invertebrates Guernica Editions, [DATE]. Welcome to [PERSON_NAM…" at bounding box center [450, 299] width 385 height 120
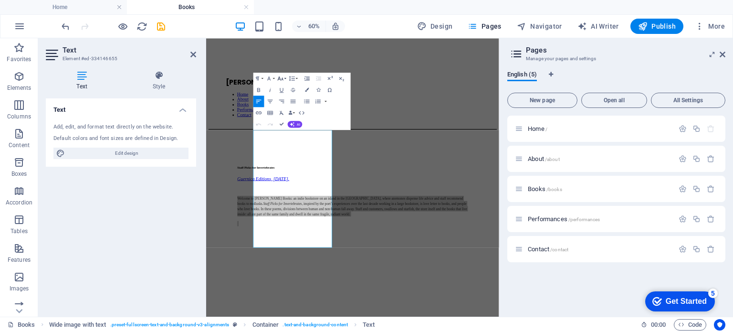
click at [280, 77] on icon "button" at bounding box center [280, 78] width 7 height 7
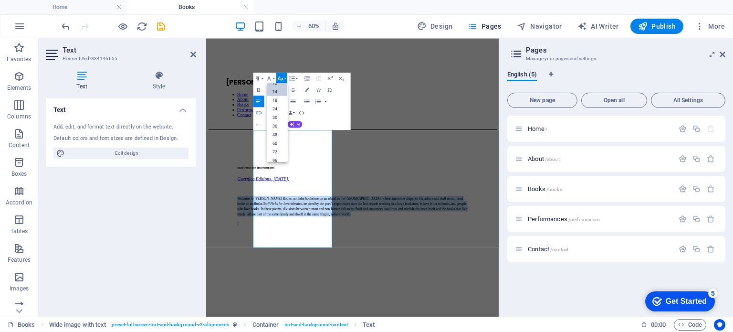
click at [278, 91] on link "14" at bounding box center [277, 91] width 21 height 9
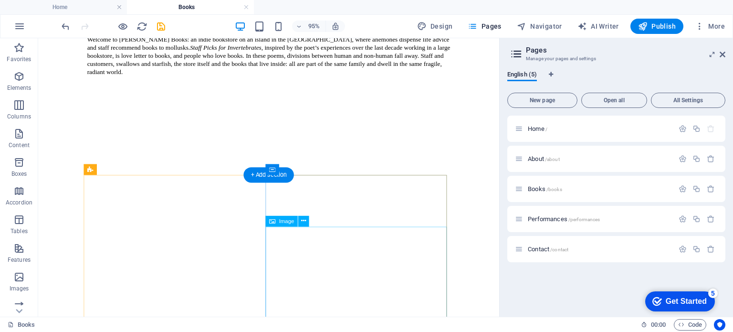
scroll to position [269, 0]
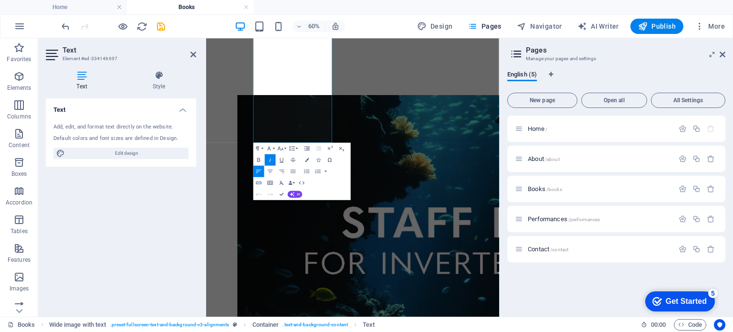
scroll to position [677, 0]
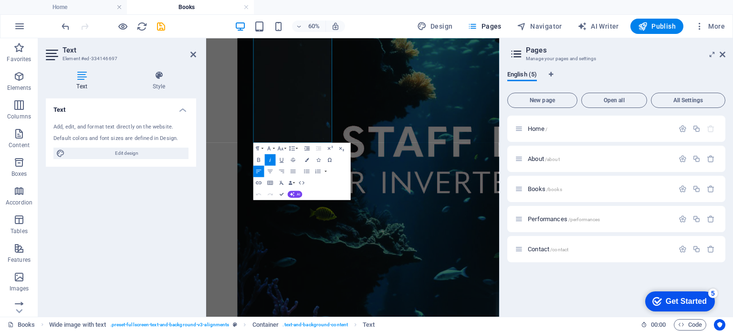
drag, startPoint x: 287, startPoint y: 247, endPoint x: 509, endPoint y: 516, distance: 349.2
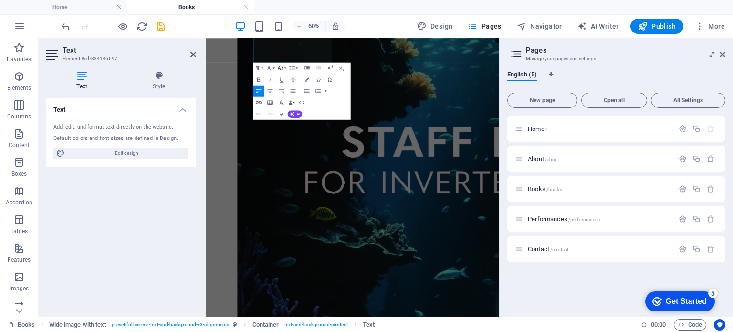
click at [282, 70] on icon "button" at bounding box center [280, 67] width 7 height 7
click at [275, 80] on link "14" at bounding box center [277, 81] width 21 height 9
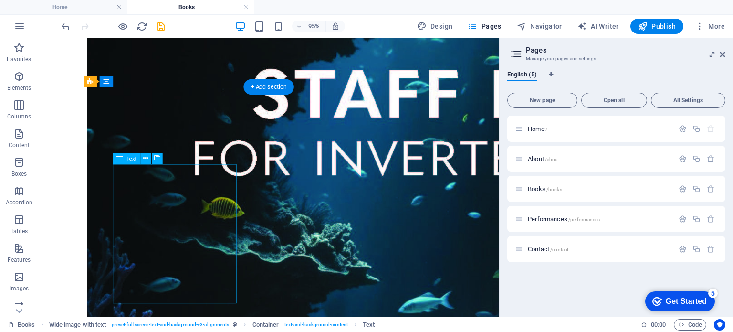
scroll to position [714, 0]
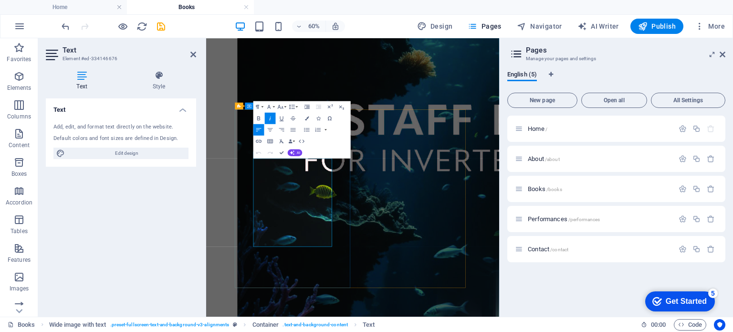
drag, startPoint x: 348, startPoint y: 371, endPoint x: 273, endPoint y: 256, distance: 137.4
click at [281, 103] on icon "button" at bounding box center [280, 106] width 7 height 7
click at [277, 117] on link "14" at bounding box center [277, 119] width 21 height 9
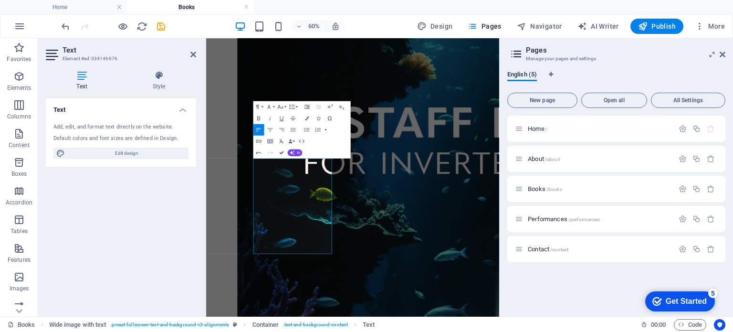
scroll to position [716, 0]
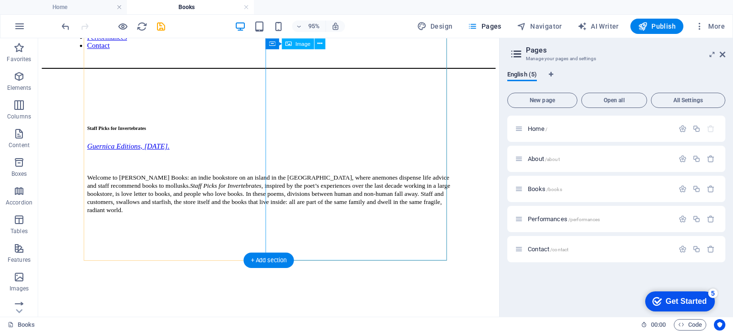
scroll to position [0, 0]
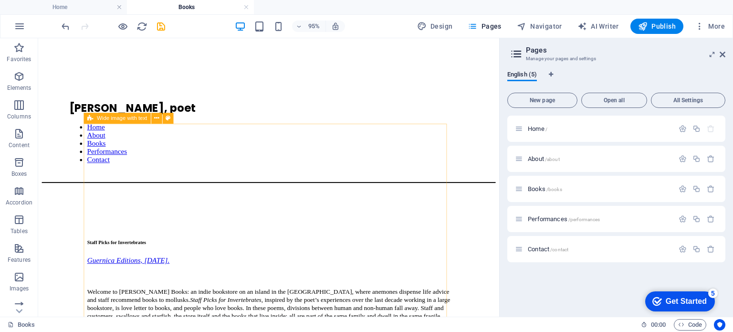
click at [91, 118] on icon at bounding box center [90, 118] width 6 height 11
click at [155, 119] on icon at bounding box center [156, 118] width 5 height 10
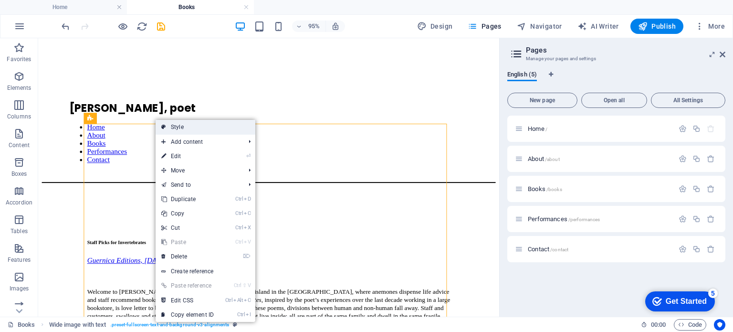
click at [190, 125] on link "Style" at bounding box center [206, 127] width 100 height 14
select select "%"
select select "rem"
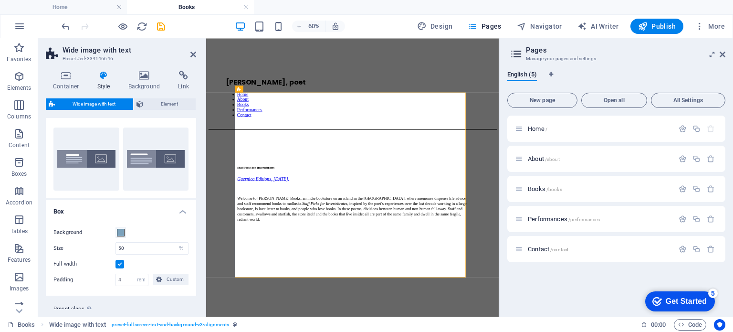
scroll to position [39, 0]
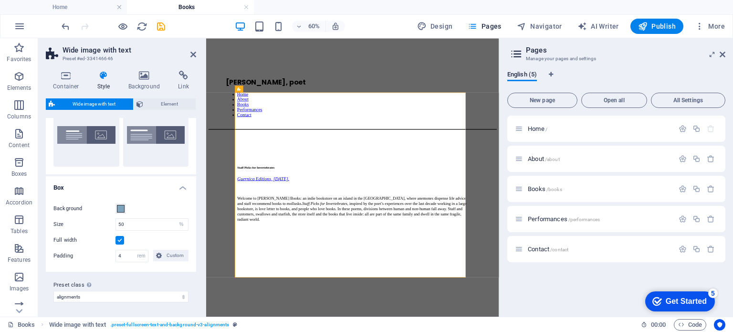
click at [122, 239] on label at bounding box center [119, 240] width 9 height 9
click at [0, 0] on input "Full width" at bounding box center [0, 0] width 0 height 0
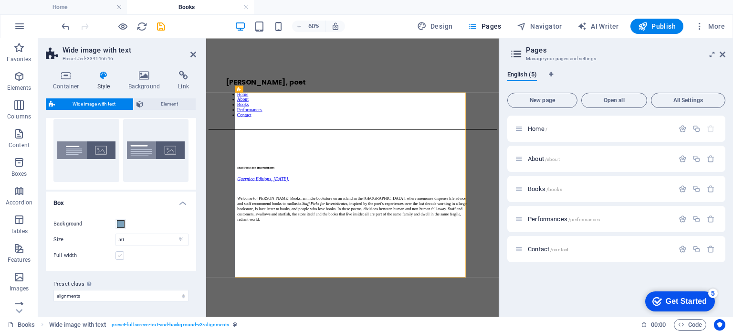
scroll to position [23, 0]
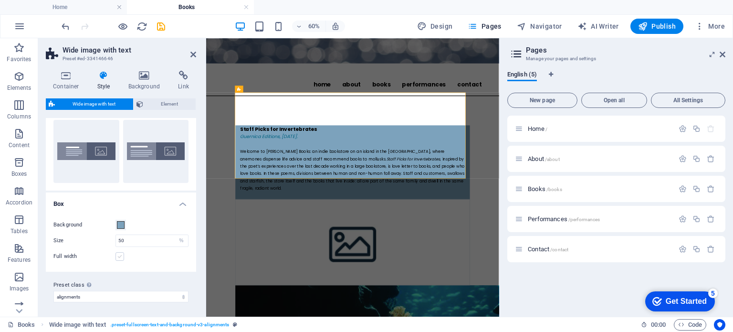
click at [119, 255] on label at bounding box center [119, 256] width 9 height 9
click at [0, 0] on input "Full width" at bounding box center [0, 0] width 0 height 0
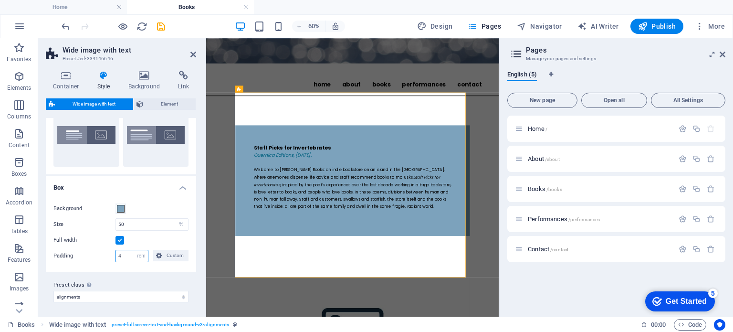
click at [126, 255] on input "4" at bounding box center [132, 255] width 32 height 11
type input "6"
click at [90, 254] on label "Padding" at bounding box center [84, 255] width 62 height 11
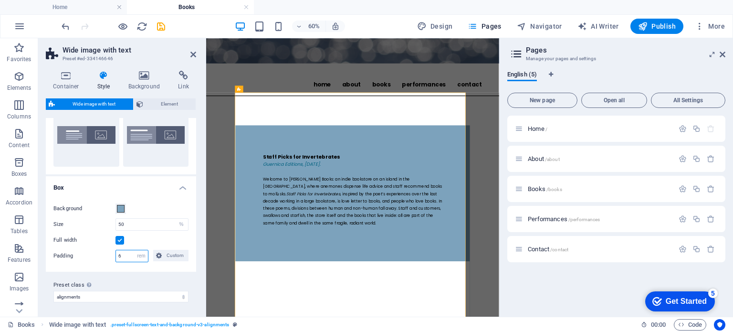
click at [125, 255] on input "6" at bounding box center [132, 255] width 32 height 11
type input "4"
click at [86, 262] on div "Background Size 50 px rem % vh vw Full width Padding 4 px rem % vh vw Custom Cu…" at bounding box center [121, 232] width 154 height 78
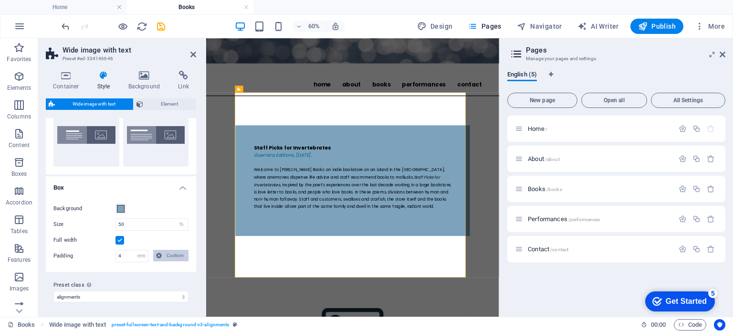
click at [169, 256] on span "Custom" at bounding box center [175, 255] width 21 height 11
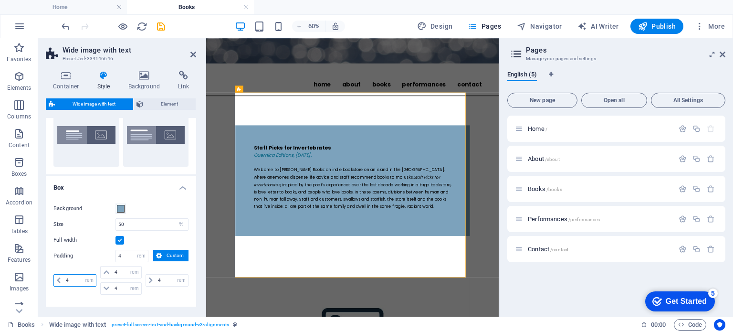
click at [77, 278] on input "4" at bounding box center [79, 279] width 32 height 11
type input "6"
select select "DISABLED_OPTION_VALUE"
type input "6"
click at [82, 260] on label "Padding" at bounding box center [84, 255] width 62 height 11
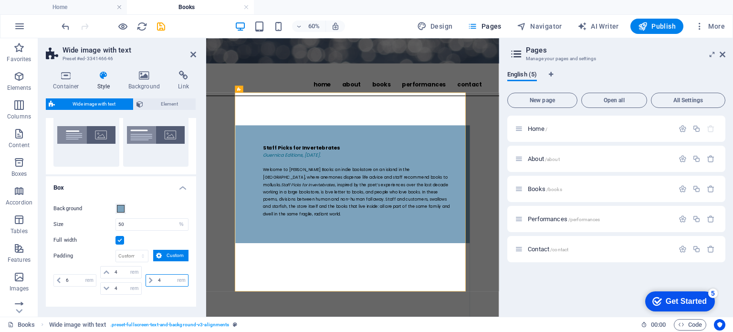
click at [163, 279] on input "4" at bounding box center [172, 279] width 32 height 11
type input "6"
click at [160, 294] on div "6 px rem % vh vw 4 px rem % vh vw 4 px rem % vh vw 6 px rem % vh vw" at bounding box center [120, 281] width 135 height 31
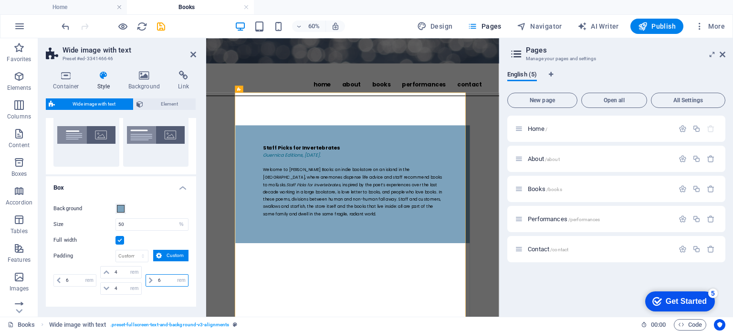
click at [170, 274] on input "6" at bounding box center [172, 279] width 32 height 11
type input "4"
click at [74, 274] on input "6" at bounding box center [79, 279] width 32 height 11
type input "4"
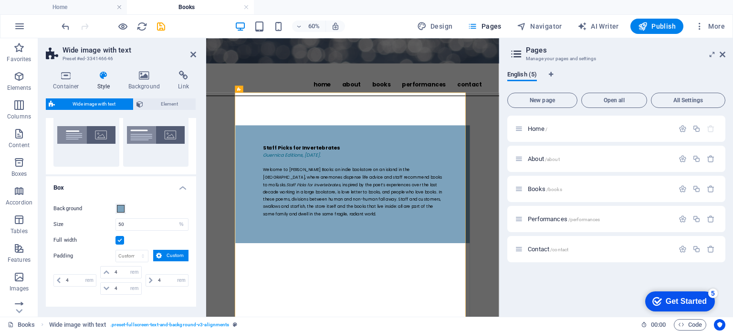
select select "rem"
click at [83, 253] on label "Padding" at bounding box center [84, 255] width 62 height 11
click at [135, 253] on select "px rem % vh vw Custom" at bounding box center [141, 255] width 13 height 11
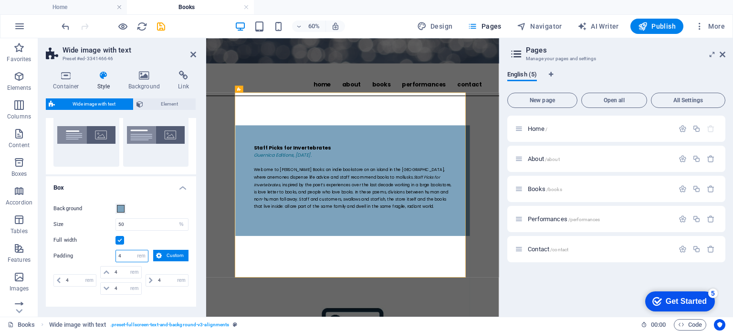
click at [127, 255] on input "4" at bounding box center [132, 255] width 32 height 11
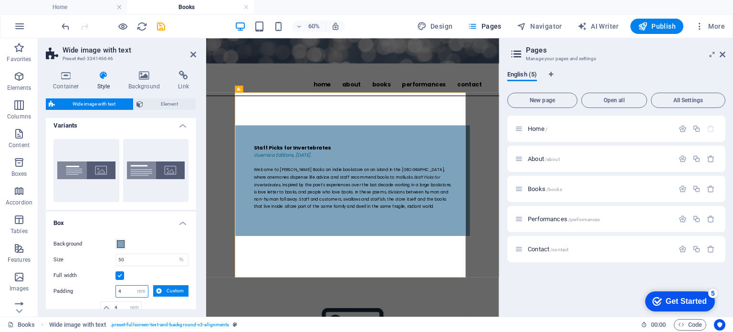
scroll to position [0, 0]
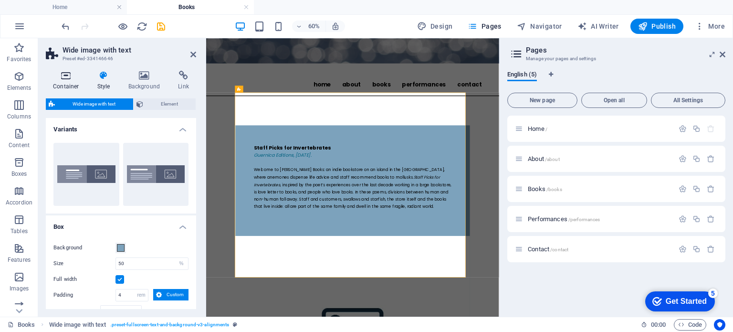
click at [66, 71] on icon at bounding box center [66, 76] width 41 height 10
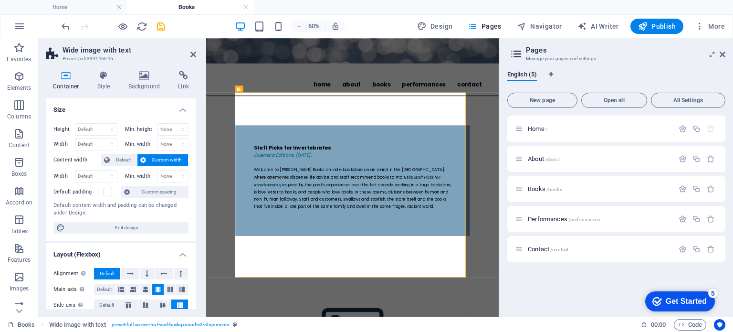
click at [154, 156] on span "Custom width" at bounding box center [167, 159] width 37 height 11
click at [173, 173] on select "None px rem % vh vw" at bounding box center [173, 175] width 31 height 11
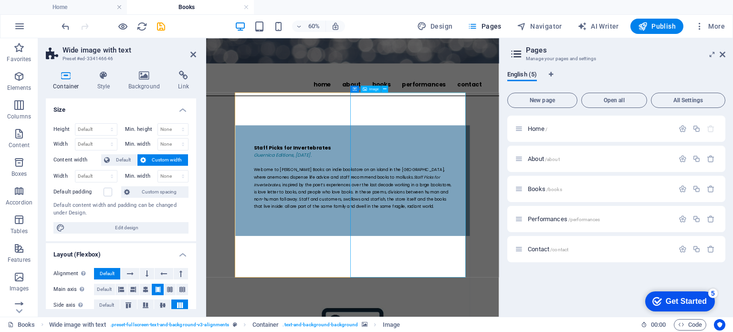
click at [372, 89] on span "Image" at bounding box center [374, 88] width 10 height 3
click at [387, 89] on button at bounding box center [384, 88] width 7 height 7
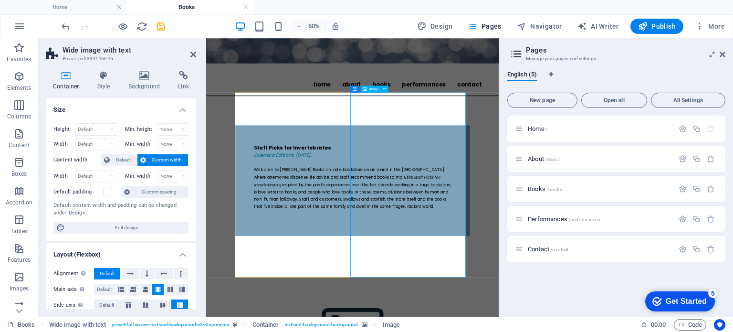
click at [195, 56] on icon at bounding box center [193, 55] width 6 height 8
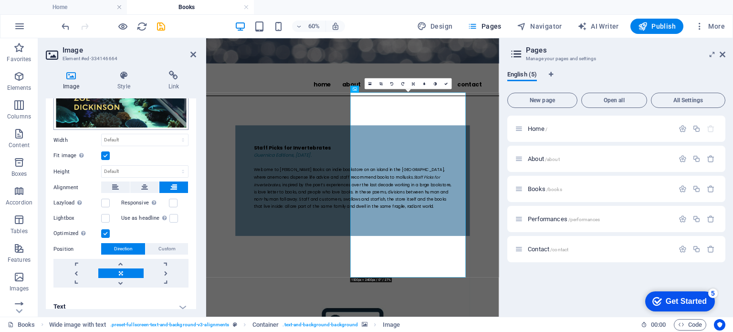
scroll to position [212, 0]
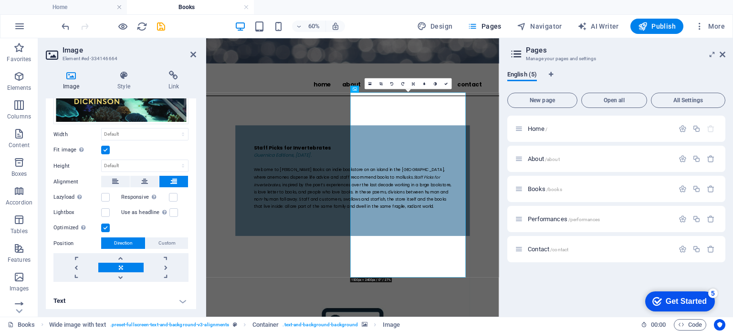
click at [179, 297] on h4 "Text" at bounding box center [121, 300] width 150 height 23
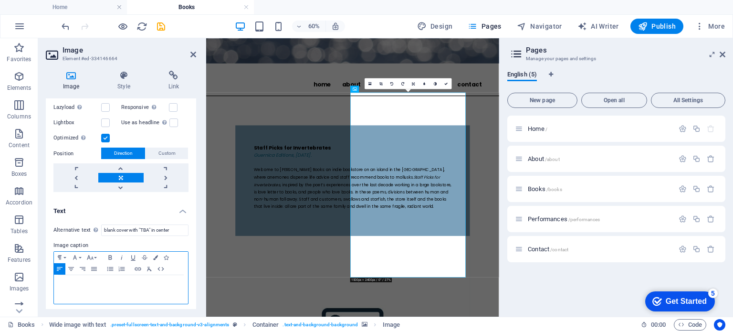
click at [93, 290] on div at bounding box center [121, 289] width 134 height 29
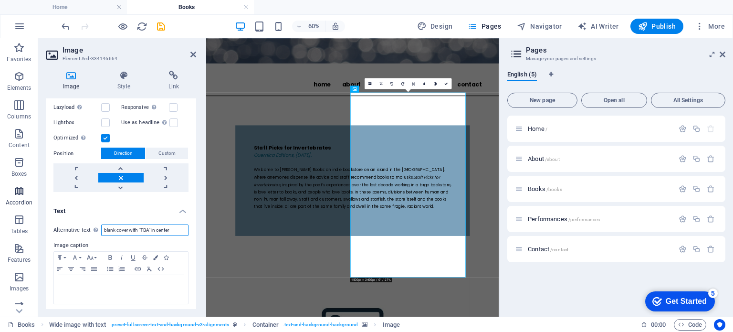
drag, startPoint x: 172, startPoint y: 224, endPoint x: 28, endPoint y: 197, distance: 147.1
click at [28, 197] on section "Favorites Elements Columns Content Boxes Accordion Tables Features Images Slide…" at bounding box center [249, 177] width 499 height 278
type input "Staff Picks for Invertebrates cover: an underwater scene that blends into the f…"
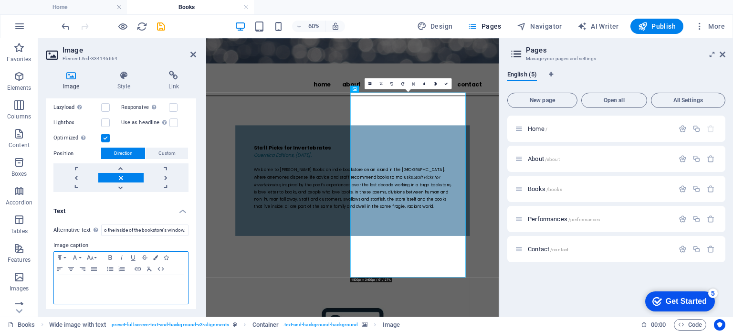
scroll to position [0, 0]
click at [82, 290] on div at bounding box center [121, 289] width 134 height 29
click at [162, 51] on h2 "Image" at bounding box center [130, 50] width 134 height 9
click at [193, 53] on icon at bounding box center [193, 55] width 6 height 8
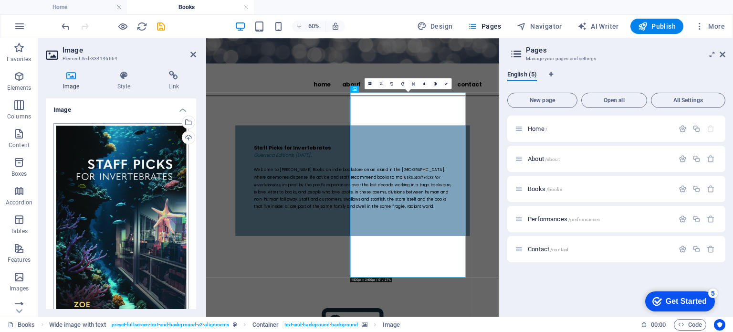
scroll to position [302, 0]
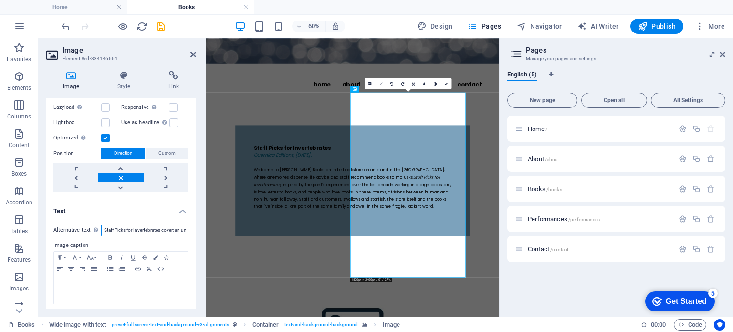
click at [141, 227] on input "Staff Picks for Invertebrates cover: an underwater scene that blends into the f…" at bounding box center [144, 229] width 87 height 11
click at [191, 55] on icon at bounding box center [193, 55] width 6 height 8
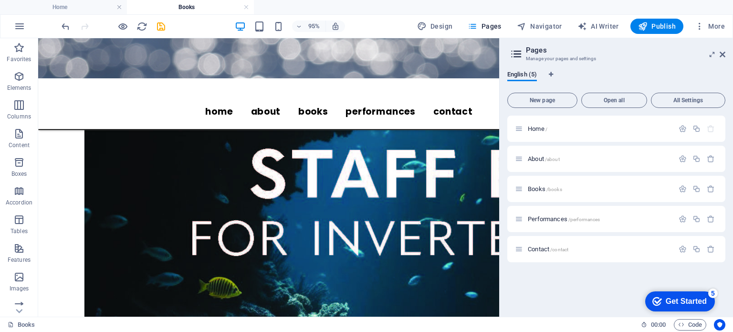
scroll to position [633, 0]
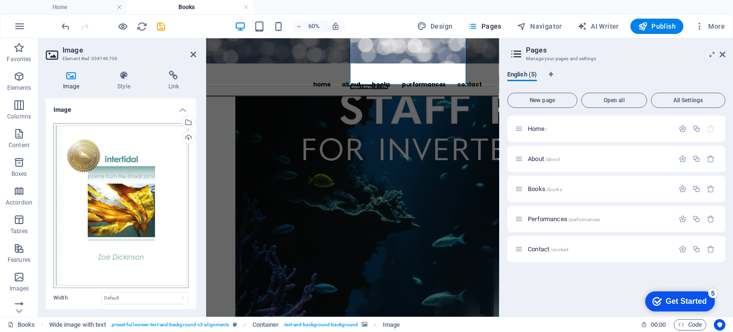
scroll to position [100, 0]
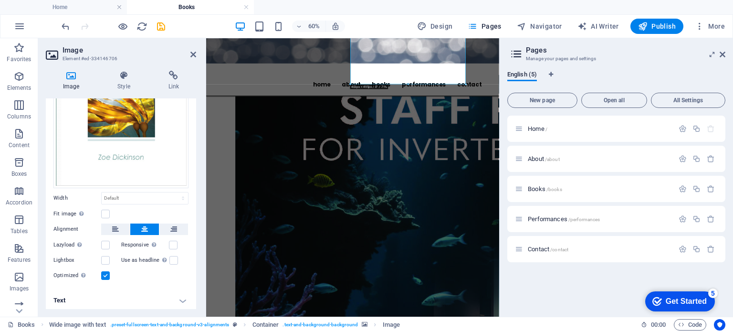
click at [181, 297] on h4 "Text" at bounding box center [121, 300] width 150 height 23
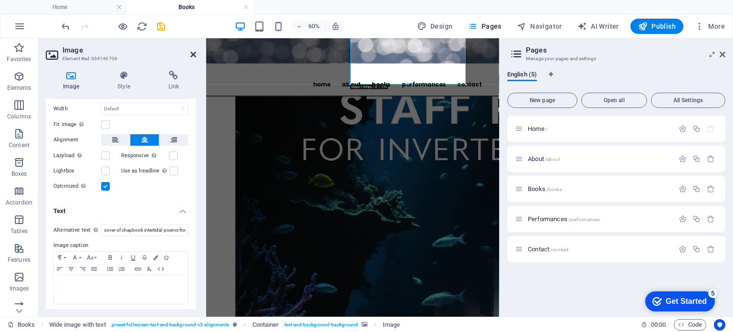
click at [195, 53] on icon at bounding box center [193, 55] width 6 height 8
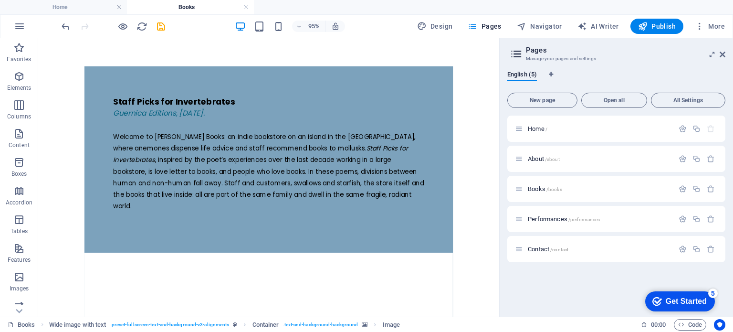
scroll to position [0, 0]
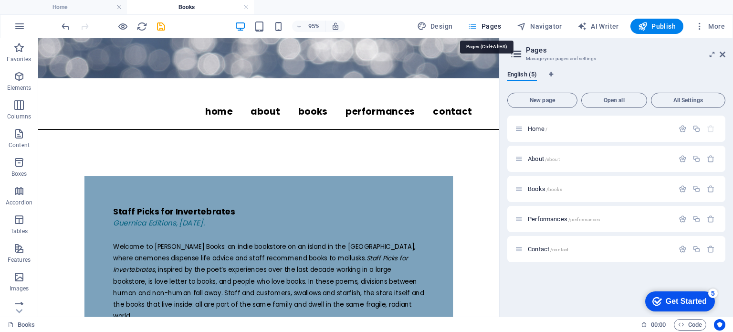
click at [482, 28] on span "Pages" at bounding box center [484, 26] width 33 height 10
click at [538, 156] on span "About /about" at bounding box center [544, 158] width 32 height 7
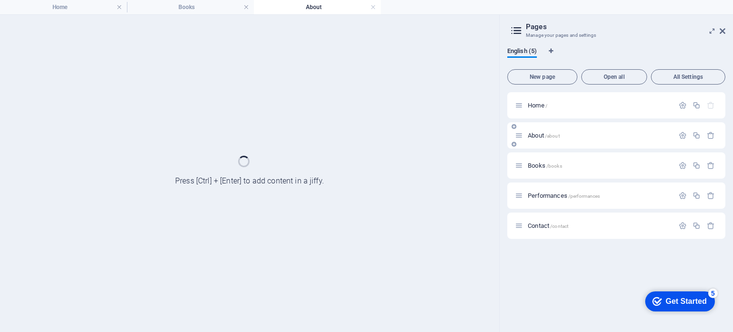
click at [538, 156] on div "Books /books" at bounding box center [616, 165] width 218 height 26
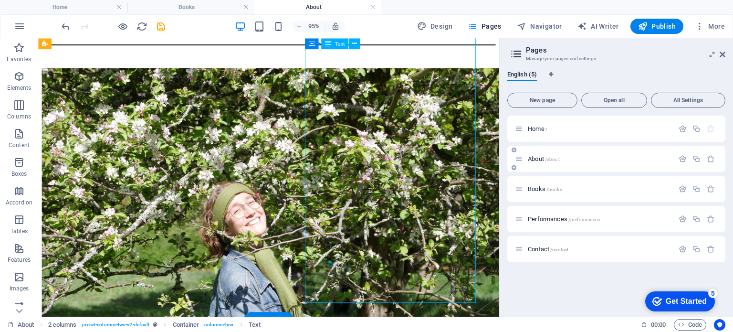
scroll to position [147, 0]
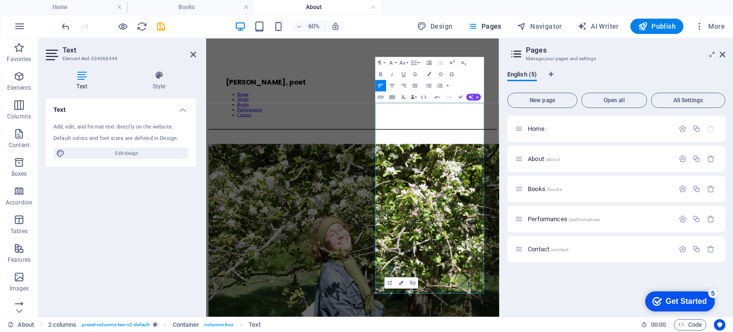
click at [401, 280] on icon "button" at bounding box center [401, 282] width 7 height 7
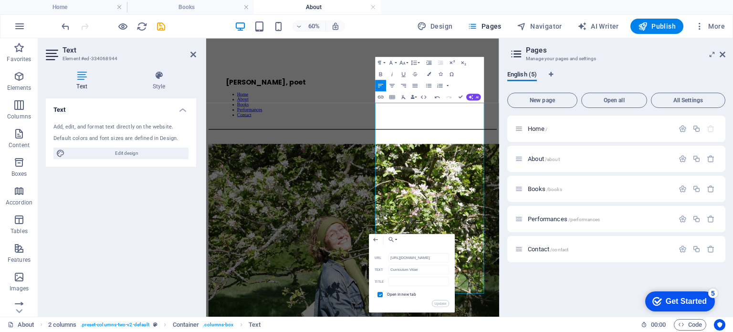
scroll to position [0, 166]
click at [416, 256] on input "[URL][DOMAIN_NAME]" at bounding box center [418, 257] width 61 height 9
drag, startPoint x: 414, startPoint y: 261, endPoint x: 459, endPoint y: 265, distance: 45.5
click at [455, 265] on div "Back Choose Link Home About Books Performances Contact Choose file ... [URL][DO…" at bounding box center [412, 272] width 86 height 79
click at [426, 261] on input "[URL][DOMAIN_NAME]" at bounding box center [418, 257] width 61 height 9
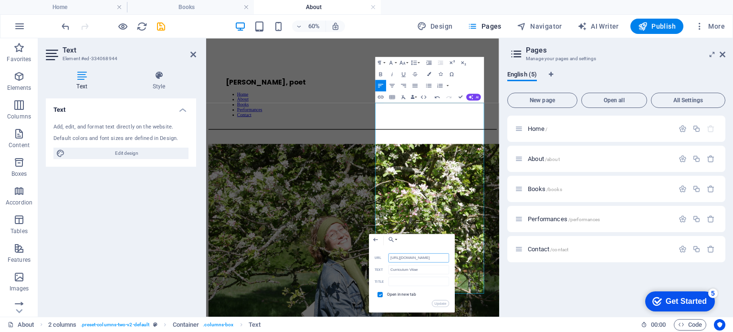
scroll to position [0, 0]
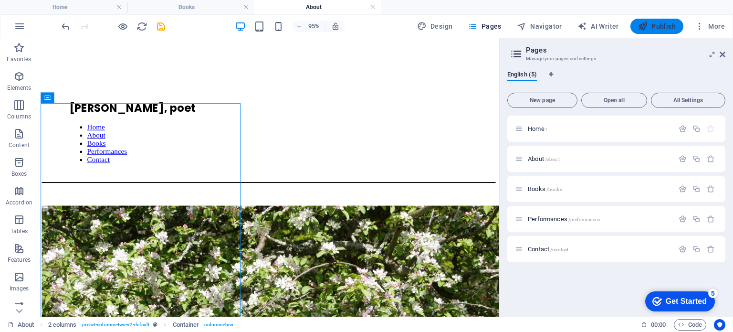
click at [664, 28] on span "Publish" at bounding box center [657, 26] width 38 height 10
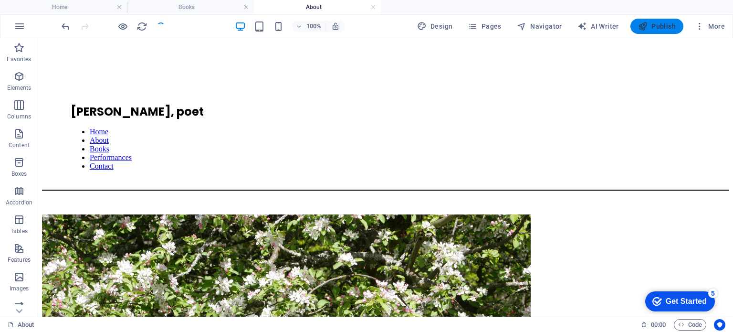
click at [659, 27] on span "Publish" at bounding box center [657, 26] width 38 height 10
